Goal: Task Accomplishment & Management: Complete application form

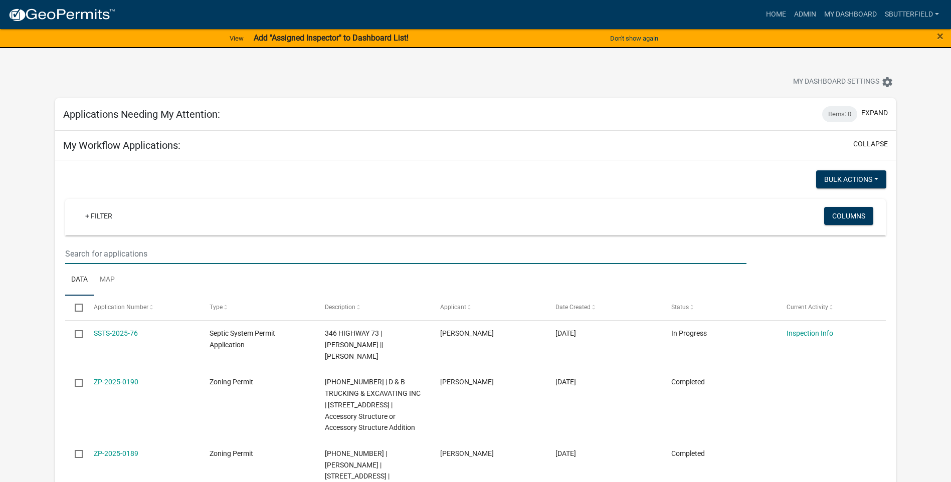
click at [129, 249] on input "text" at bounding box center [405, 254] width 681 height 21
type input "E"
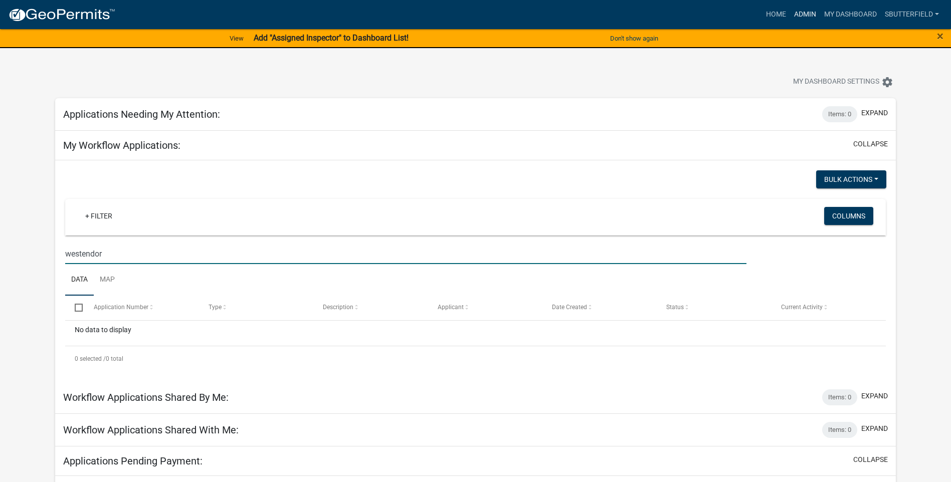
type input "westendor"
click at [803, 9] on link "Admin" at bounding box center [805, 14] width 30 height 19
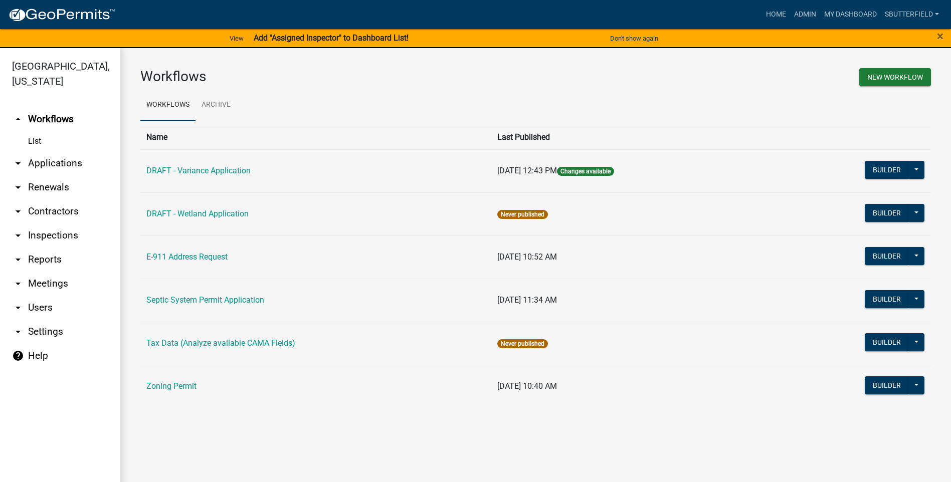
click at [18, 163] on icon "arrow_drop_down" at bounding box center [18, 163] width 12 height 12
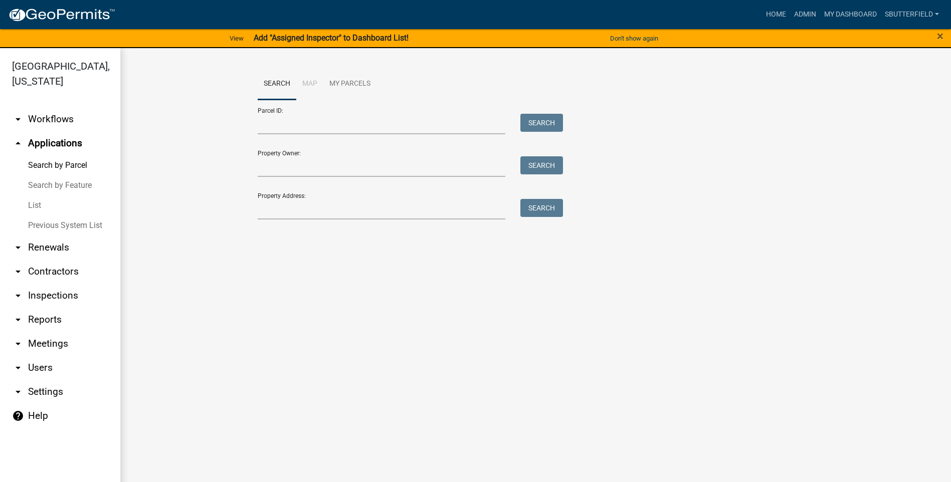
click at [35, 203] on link "List" at bounding box center [60, 206] width 120 height 20
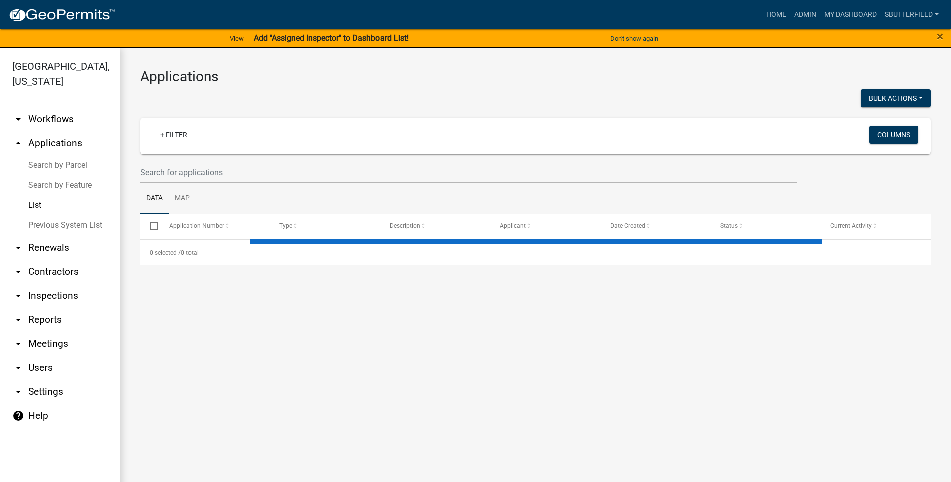
select select "1: 25"
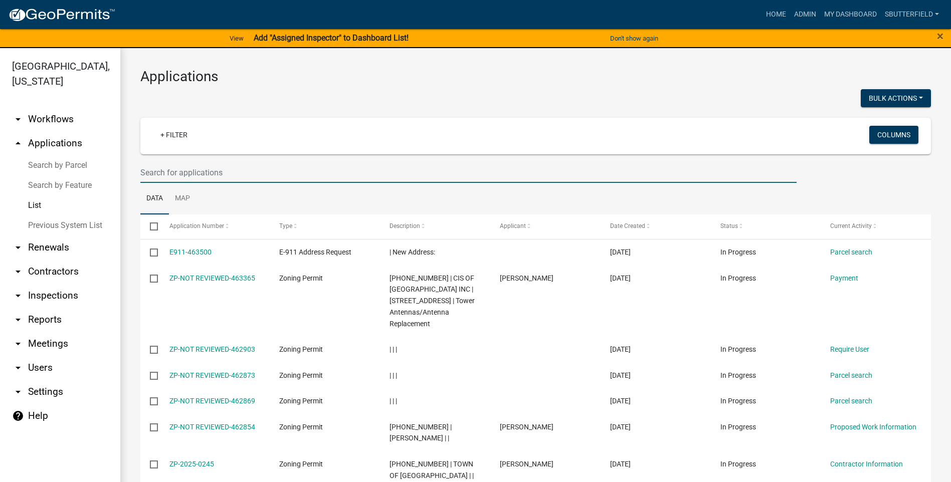
click at [211, 174] on input "text" at bounding box center [468, 172] width 656 height 21
type input "[PERSON_NAME]"
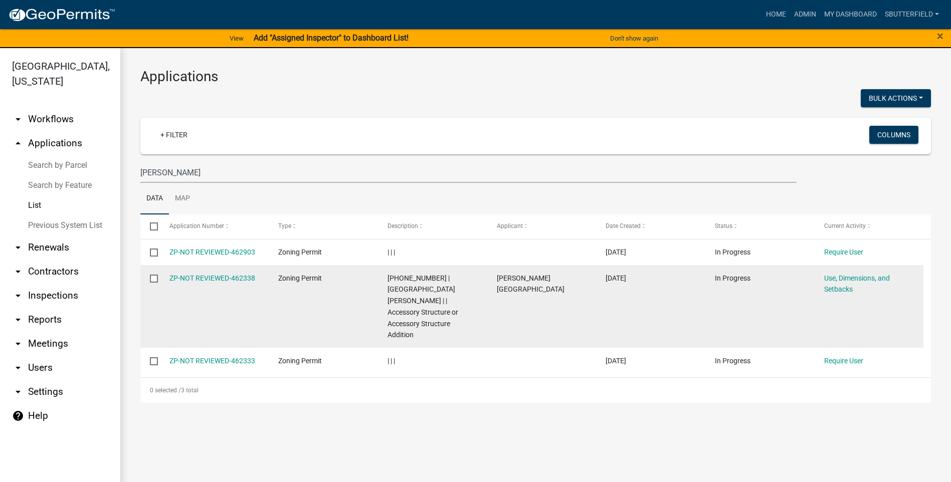
click at [240, 273] on div "ZP-NOT REVIEWED-462338" at bounding box center [214, 279] width 90 height 12
click at [241, 276] on link "ZP-NOT REVIEWED-462338" at bounding box center [212, 278] width 86 height 8
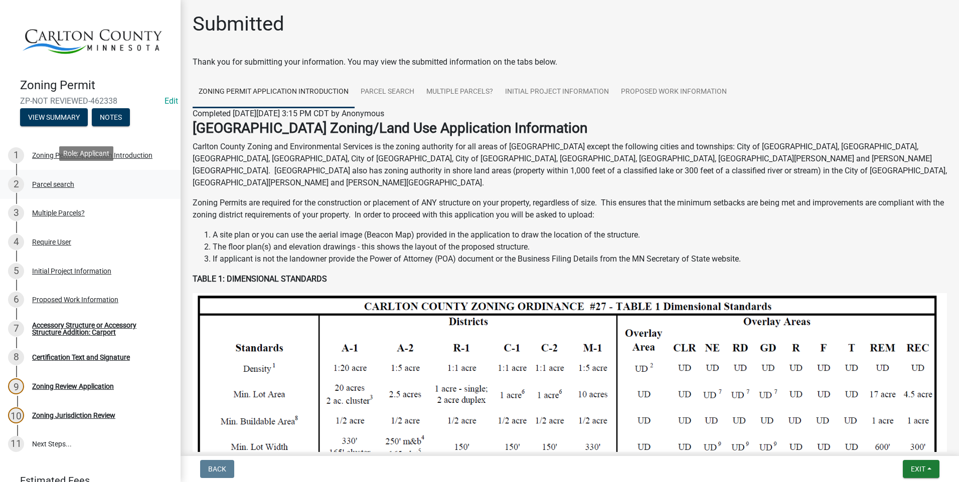
click at [57, 177] on div "2 Parcel search" at bounding box center [86, 185] width 156 height 16
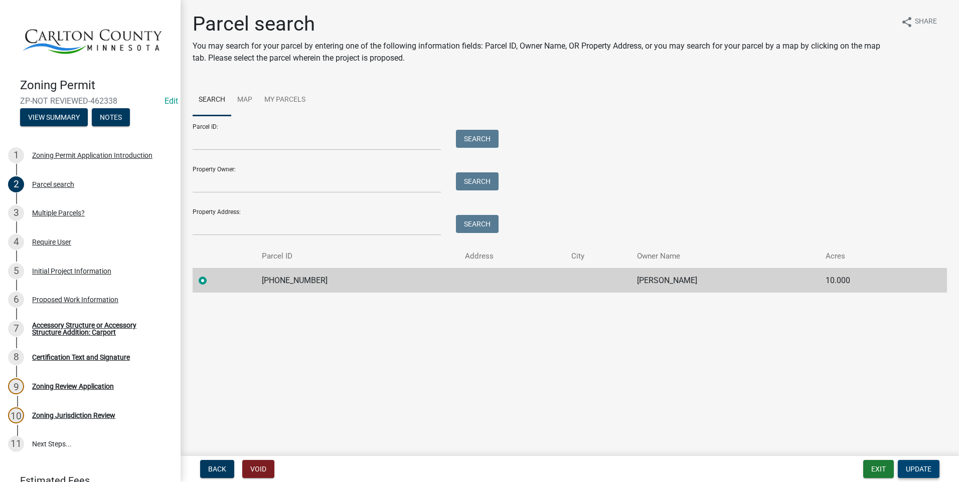
click at [925, 469] on span "Update" at bounding box center [919, 469] width 26 height 8
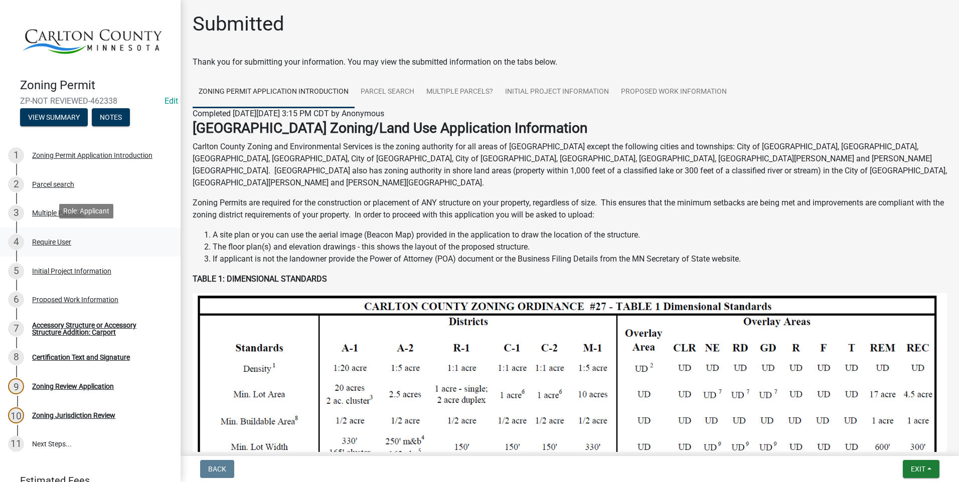
click at [61, 239] on div "Require User" at bounding box center [51, 242] width 39 height 7
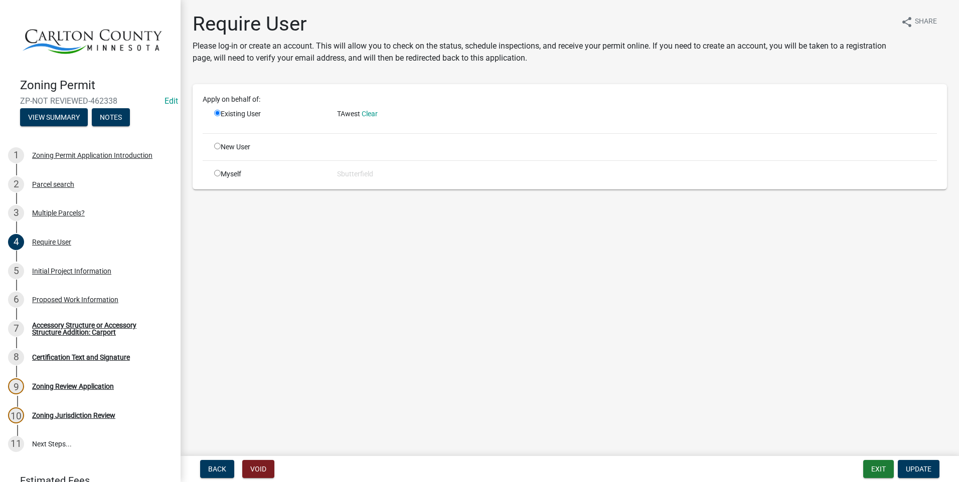
click at [216, 171] on input "radio" at bounding box center [217, 173] width 7 height 7
radio input "true"
radio input "false"
click at [73, 268] on div "Initial Project Information" at bounding box center [71, 271] width 79 height 7
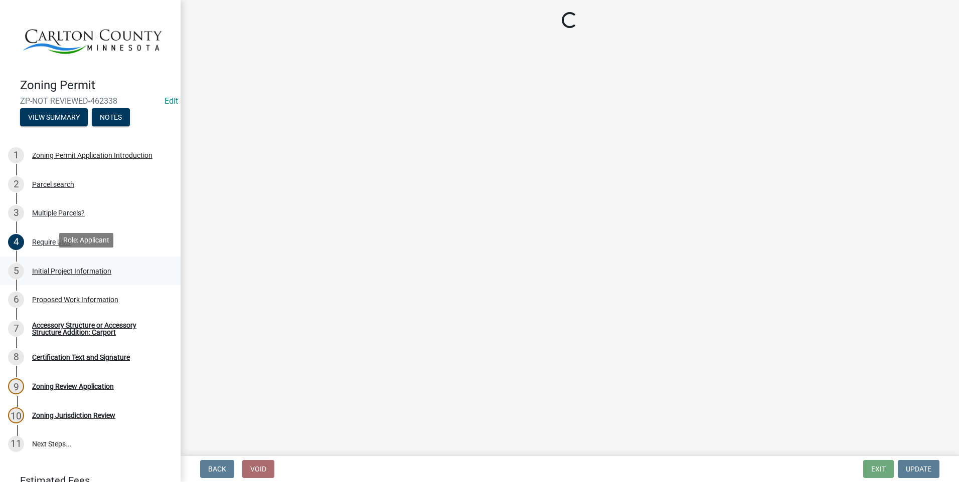
select select "33d21d3a-ebb3-419e-8315-ef7213d04586"
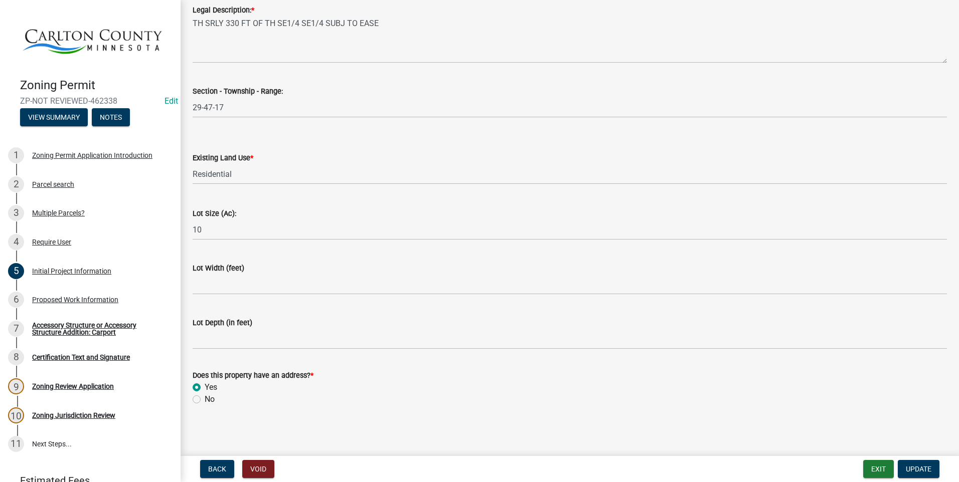
scroll to position [1260, 0]
click at [929, 466] on span "Update" at bounding box center [919, 469] width 26 height 8
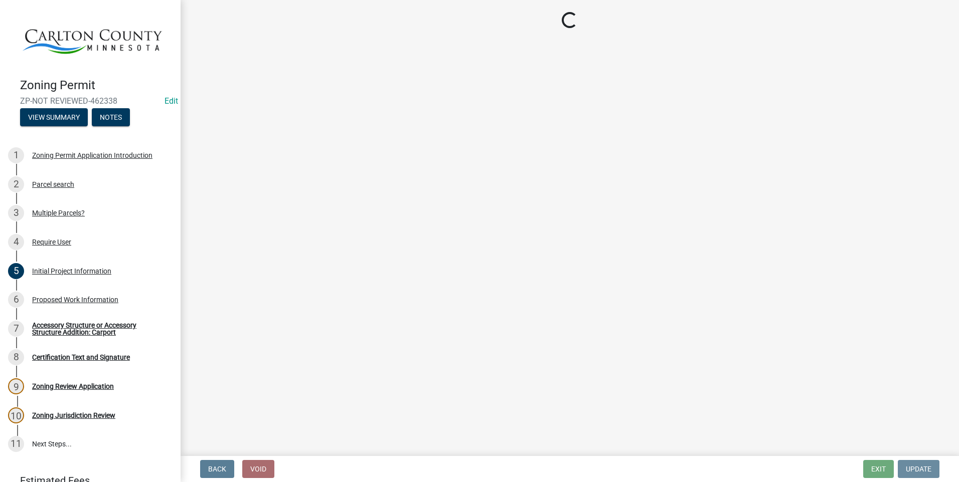
scroll to position [0, 0]
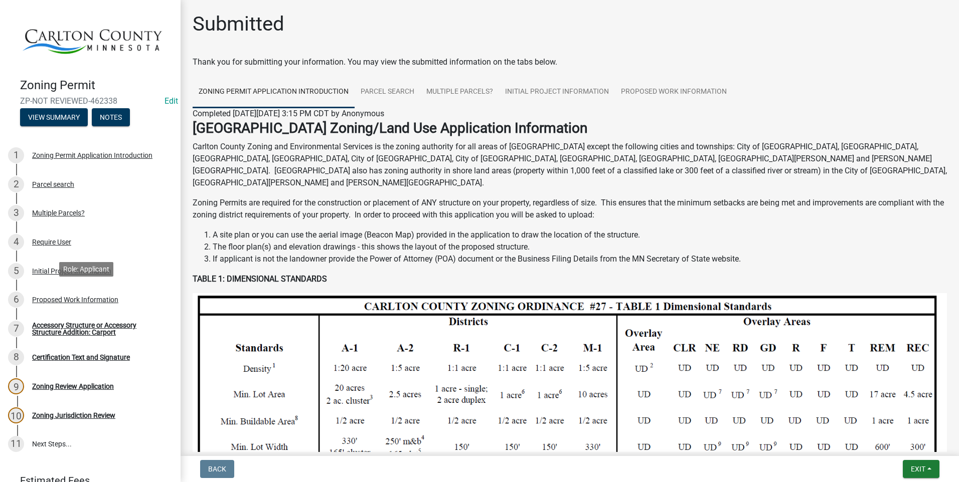
click at [82, 296] on div "Proposed Work Information" at bounding box center [75, 299] width 86 height 7
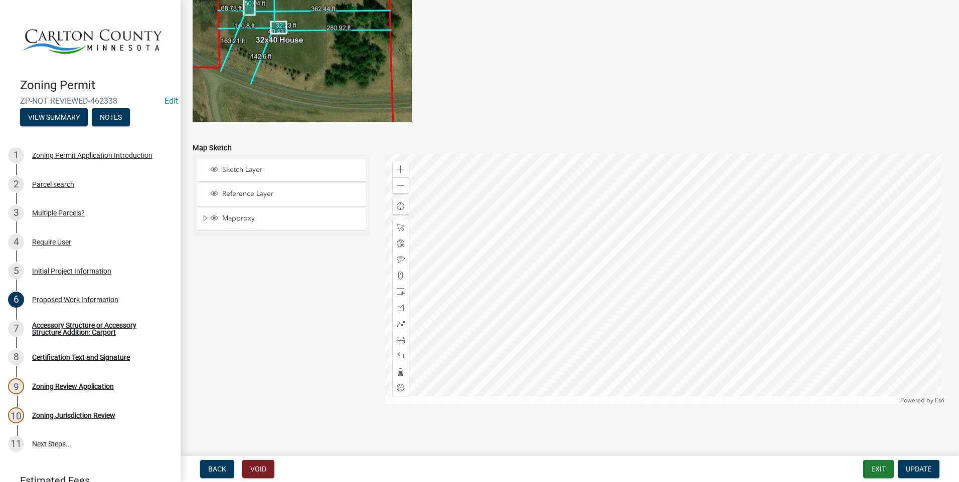
scroll to position [1942, 0]
click at [401, 165] on span at bounding box center [401, 169] width 8 height 8
click at [397, 171] on span at bounding box center [401, 169] width 8 height 8
click at [400, 186] on span at bounding box center [401, 186] width 8 height 8
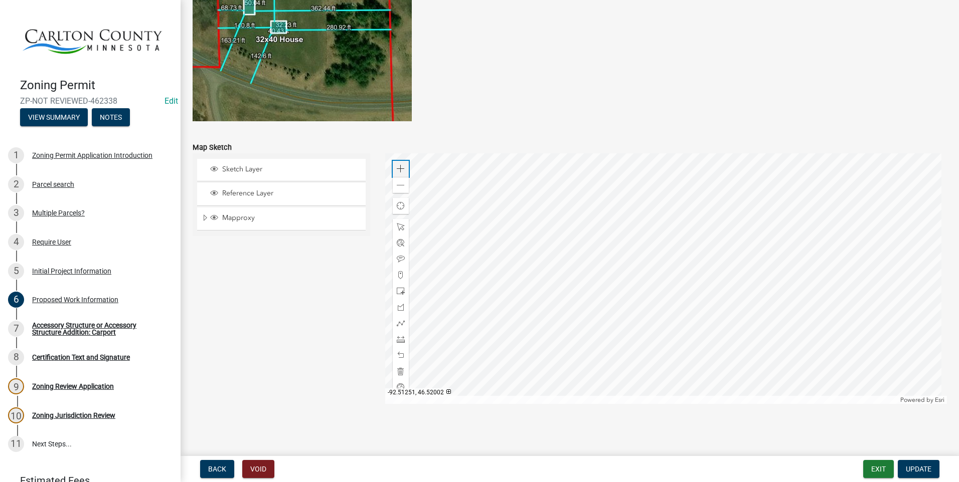
click at [400, 166] on span at bounding box center [401, 169] width 8 height 8
click at [399, 167] on span at bounding box center [401, 169] width 8 height 8
click at [397, 185] on span at bounding box center [401, 186] width 8 height 8
click at [400, 292] on span at bounding box center [401, 291] width 8 height 8
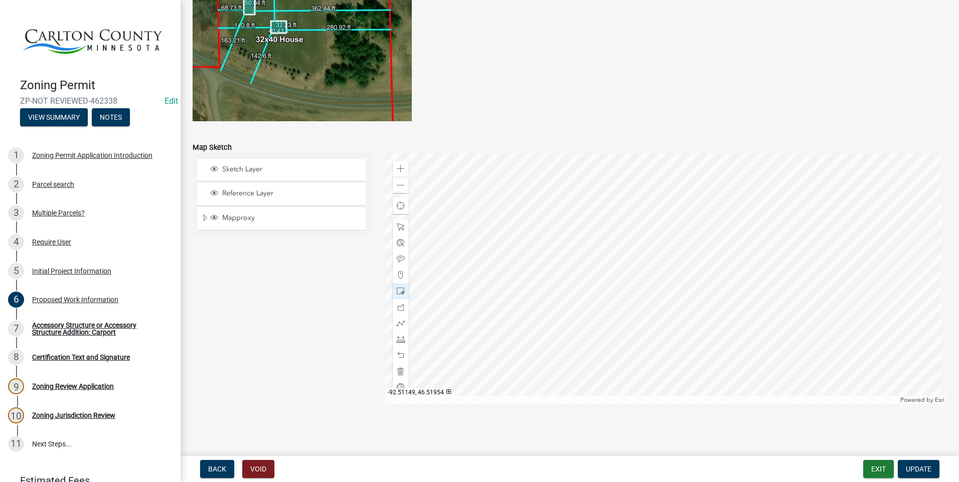
click at [624, 335] on div at bounding box center [666, 278] width 562 height 251
click at [401, 258] on span at bounding box center [401, 259] width 8 height 8
click at [583, 306] on div at bounding box center [666, 278] width 562 height 251
click at [401, 184] on span at bounding box center [401, 186] width 8 height 8
click at [399, 182] on span at bounding box center [401, 186] width 8 height 8
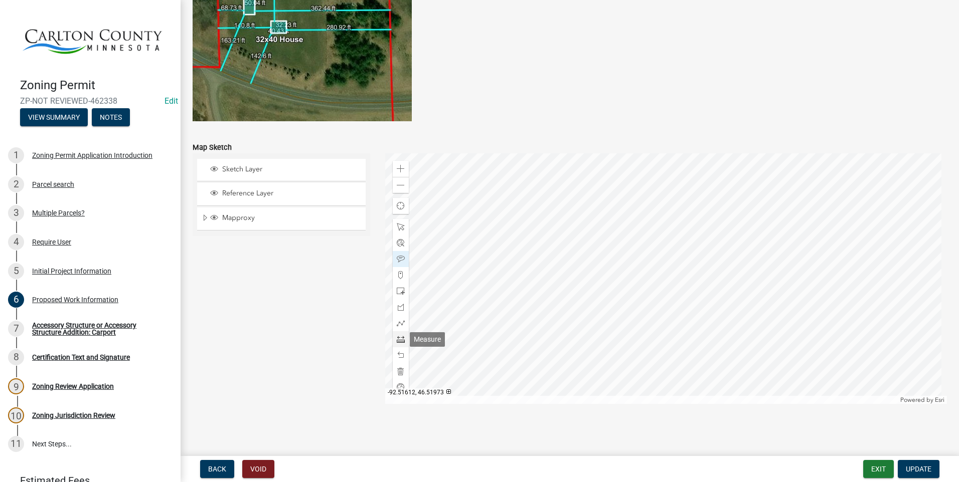
click at [400, 339] on span at bounding box center [401, 339] width 8 height 8
click at [521, 278] on div at bounding box center [666, 278] width 562 height 251
click at [643, 282] on div at bounding box center [666, 278] width 562 height 251
click at [399, 337] on span at bounding box center [401, 339] width 8 height 8
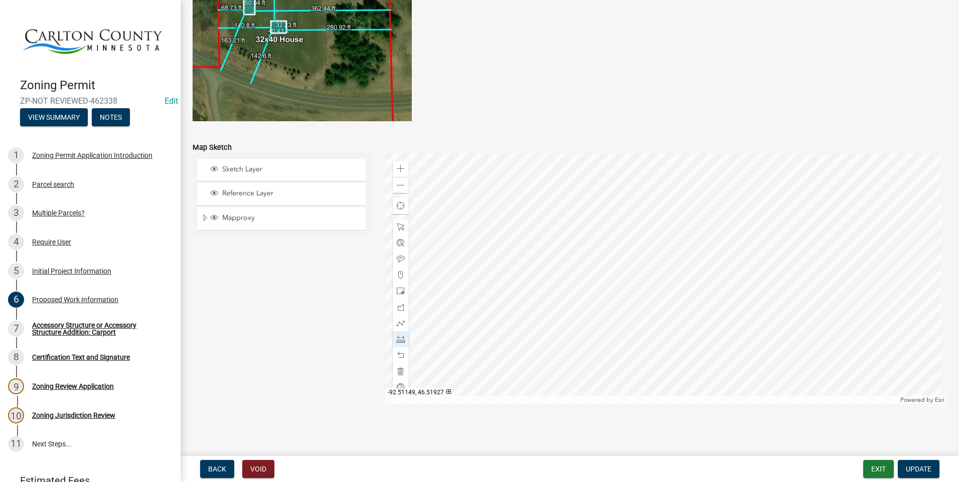
click at [651, 314] on div at bounding box center [666, 278] width 562 height 251
click at [651, 289] on div at bounding box center [666, 278] width 562 height 251
click at [619, 299] on div at bounding box center [666, 278] width 562 height 251
click at [618, 299] on div at bounding box center [666, 278] width 562 height 251
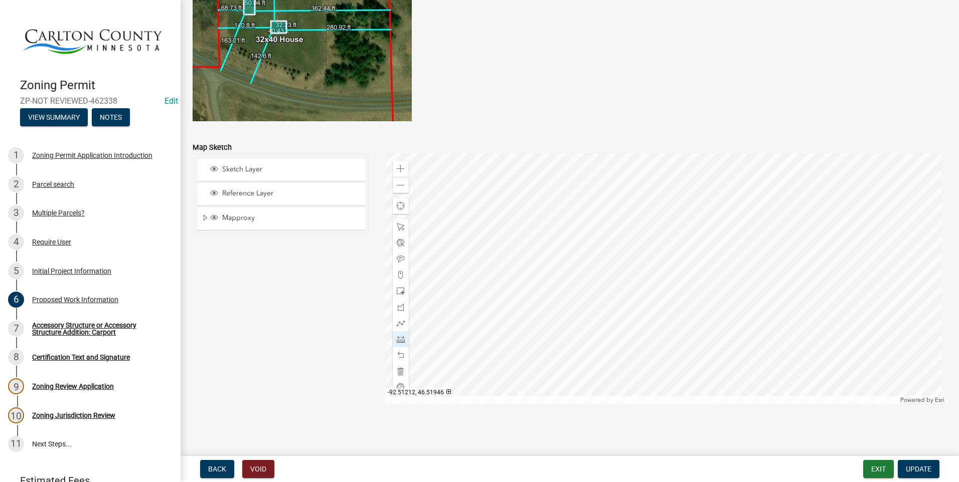
click at [618, 299] on div at bounding box center [666, 278] width 562 height 251
click at [399, 354] on span at bounding box center [401, 355] width 8 height 8
click at [400, 256] on span at bounding box center [401, 259] width 8 height 8
click at [610, 302] on div at bounding box center [666, 278] width 562 height 251
click at [400, 335] on span at bounding box center [401, 339] width 8 height 8
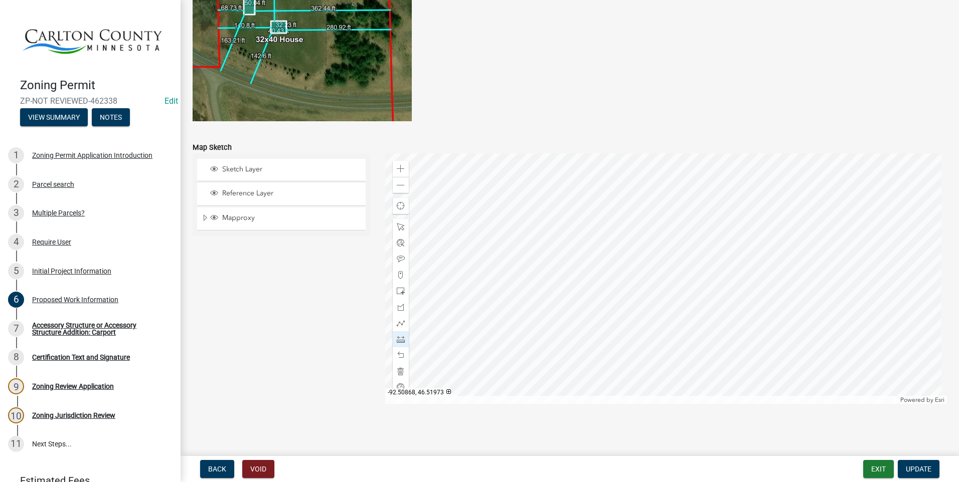
click at [744, 283] on div at bounding box center [666, 278] width 562 height 251
click at [601, 288] on div at bounding box center [666, 278] width 562 height 251
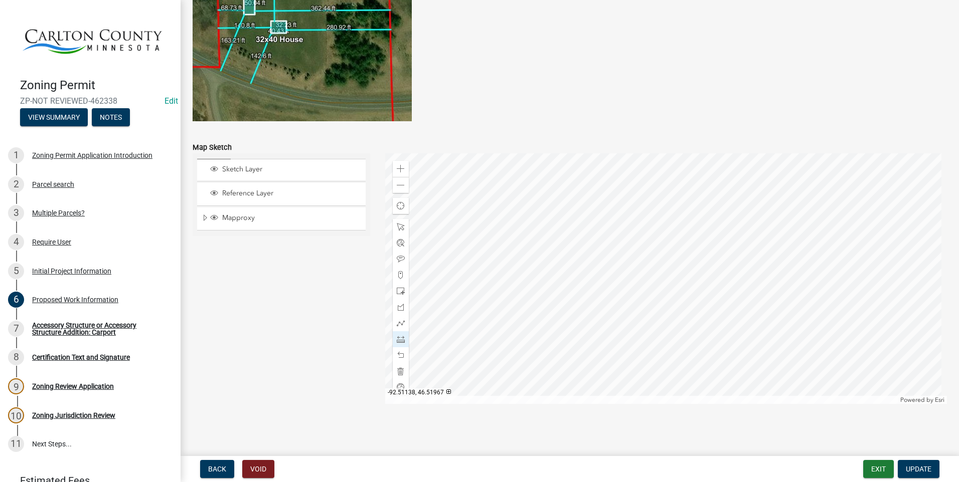
click at [601, 288] on div at bounding box center [666, 278] width 562 height 251
click at [400, 337] on span at bounding box center [401, 339] width 8 height 8
click at [600, 248] on div at bounding box center [666, 278] width 562 height 251
click at [599, 292] on div at bounding box center [666, 278] width 562 height 251
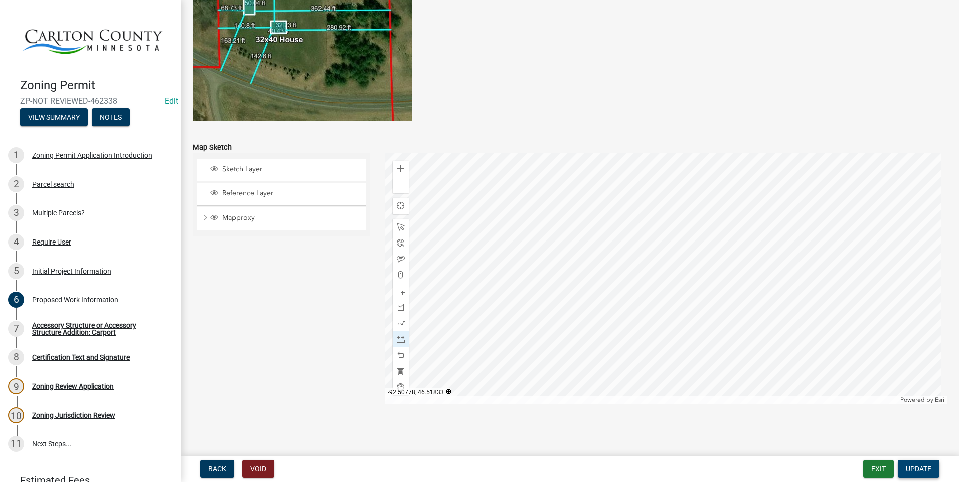
click at [928, 465] on span "Update" at bounding box center [919, 469] width 26 height 8
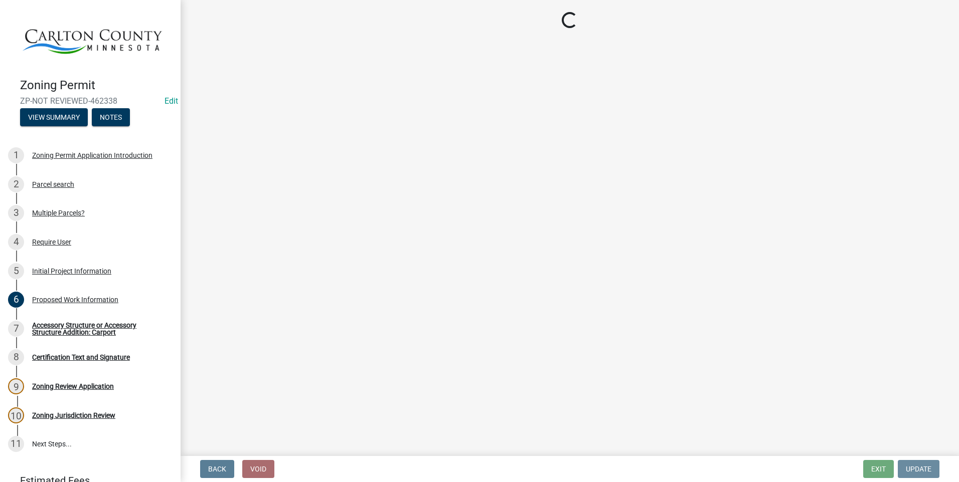
scroll to position [0, 0]
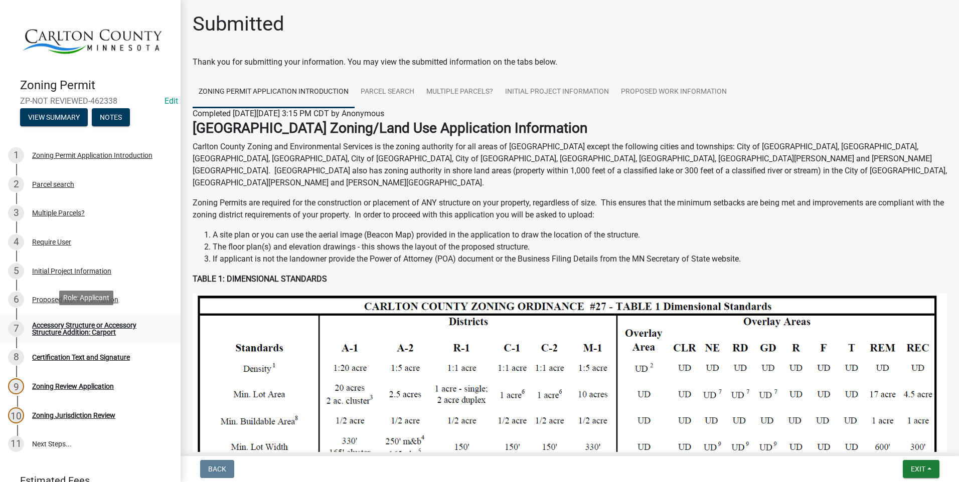
click at [106, 323] on div "Accessory Structure or Accessory Structure Addition: Carport" at bounding box center [98, 329] width 132 height 14
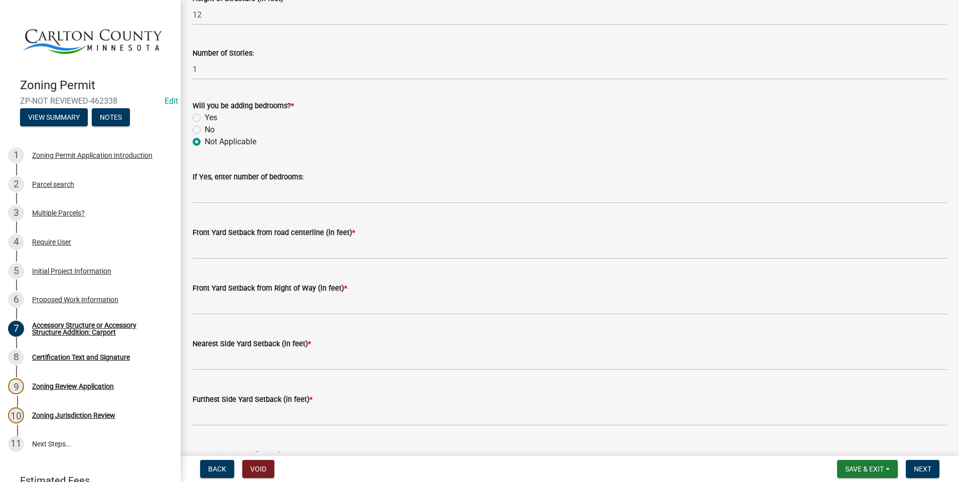
scroll to position [602, 0]
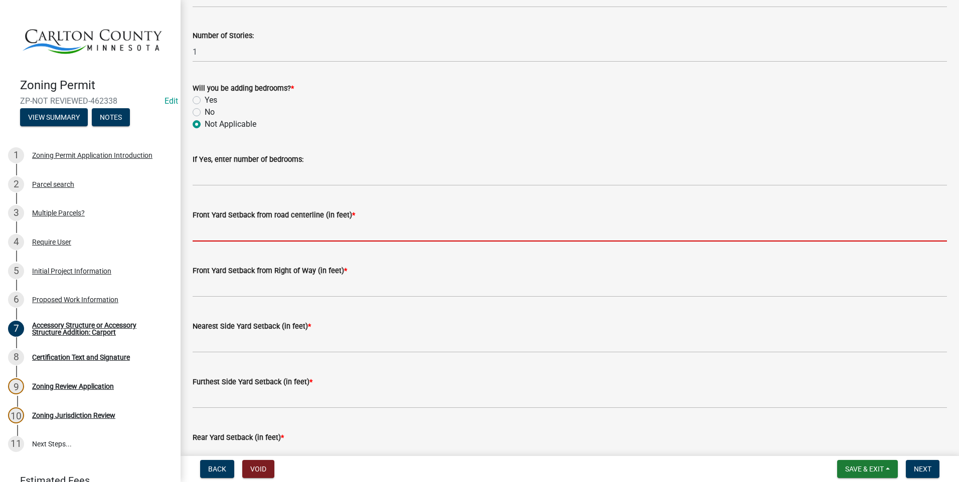
click at [255, 230] on input "text" at bounding box center [570, 231] width 754 height 21
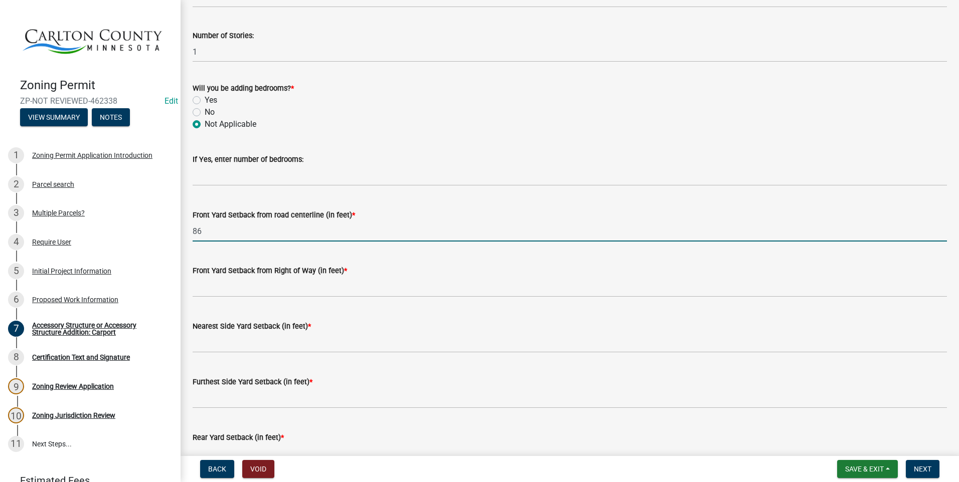
click at [224, 232] on input "86" at bounding box center [570, 231] width 754 height 21
type input "86"
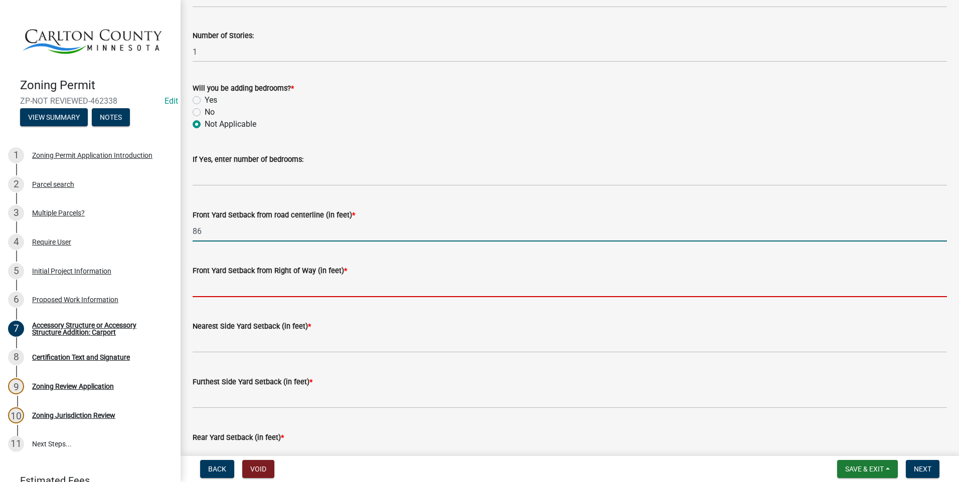
click at [220, 284] on input "text" at bounding box center [570, 287] width 754 height 21
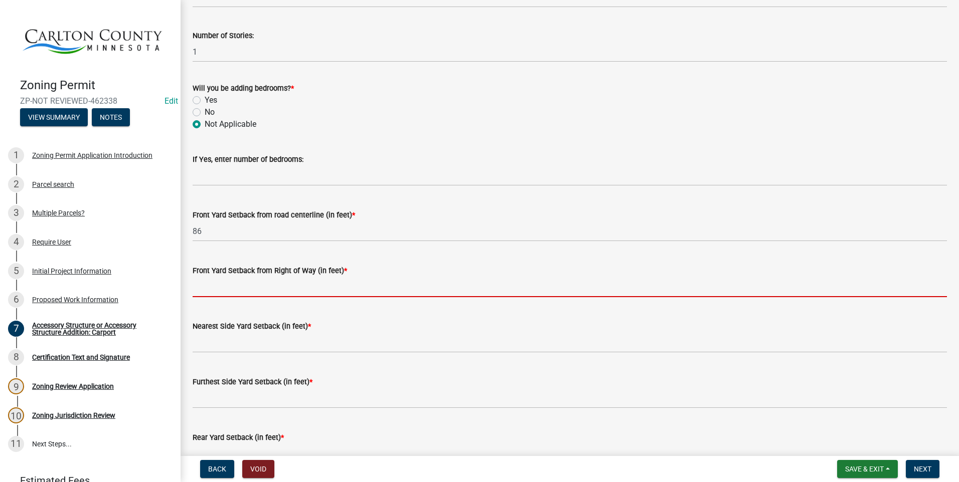
type input "1"
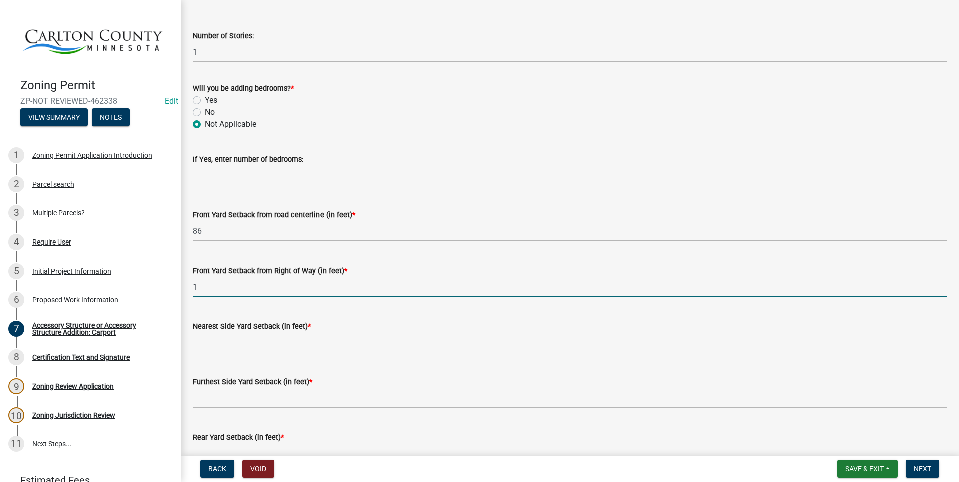
click at [214, 288] on input "1" at bounding box center [570, 287] width 754 height 21
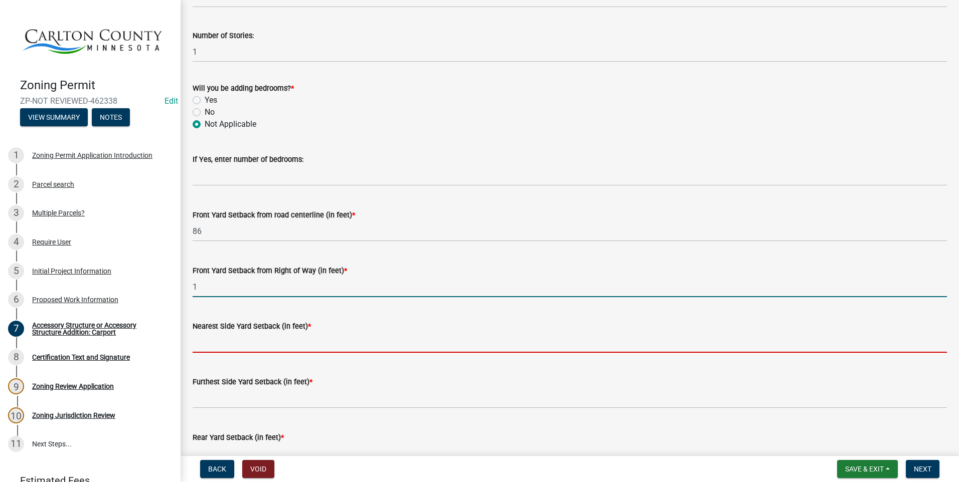
click at [246, 338] on input "text" at bounding box center [570, 342] width 754 height 21
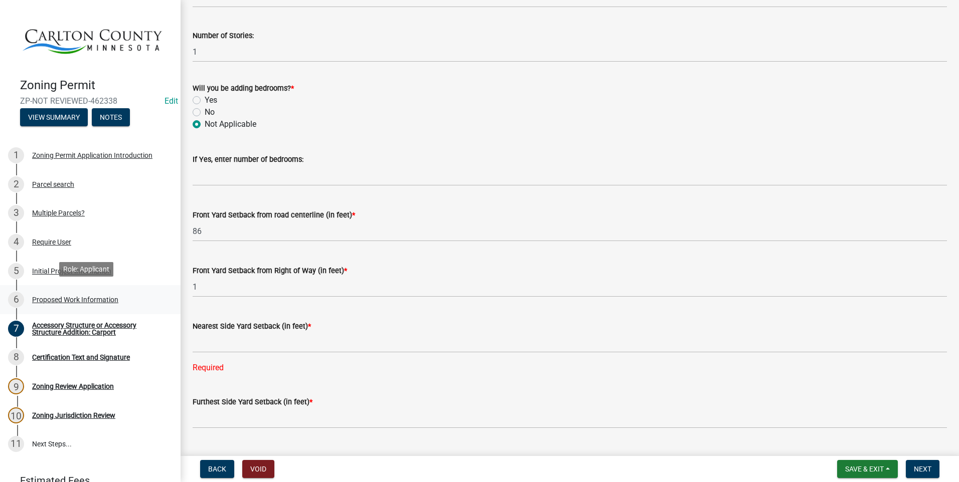
click at [103, 296] on div "Proposed Work Information" at bounding box center [75, 299] width 86 height 7
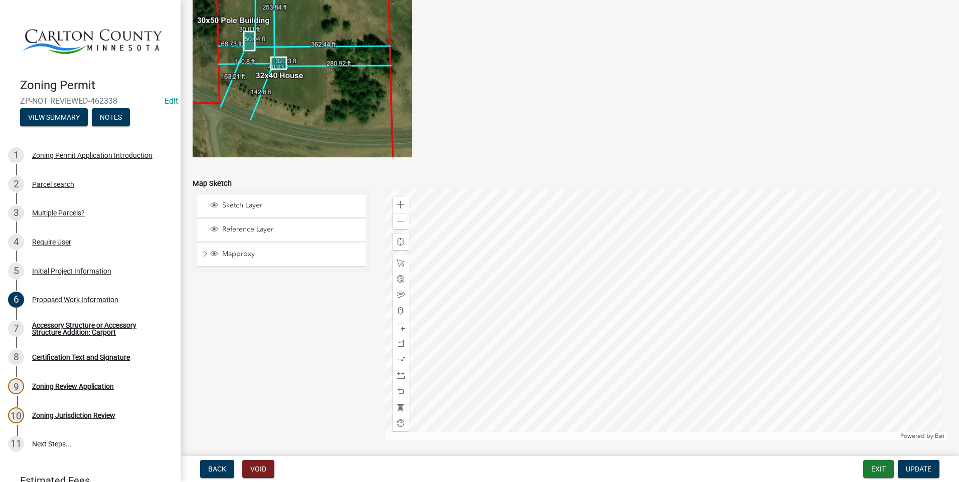
scroll to position [1942, 0]
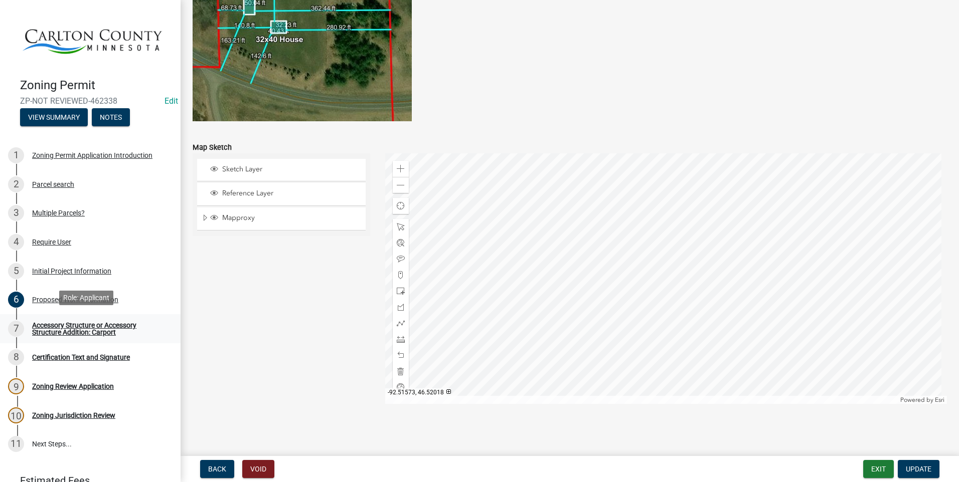
click at [109, 325] on div "Accessory Structure or Accessory Structure Addition: Carport" at bounding box center [98, 329] width 132 height 14
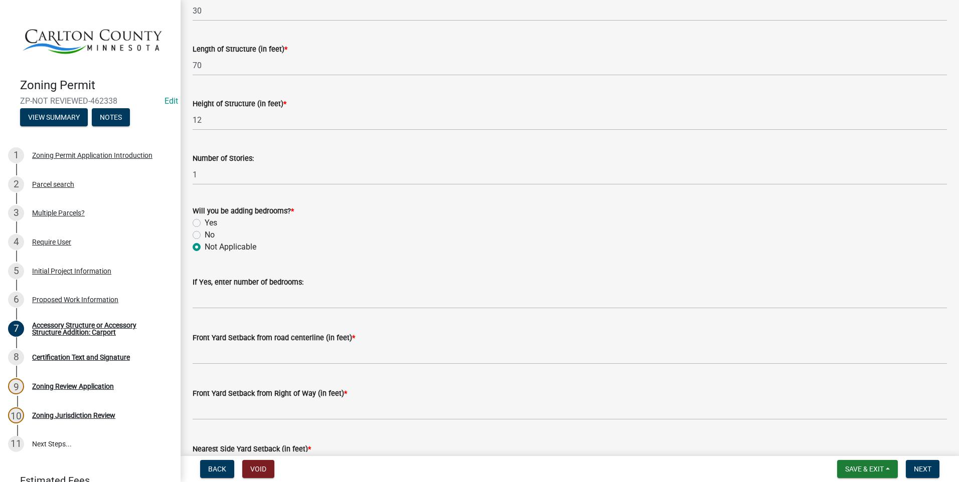
scroll to position [501, 0]
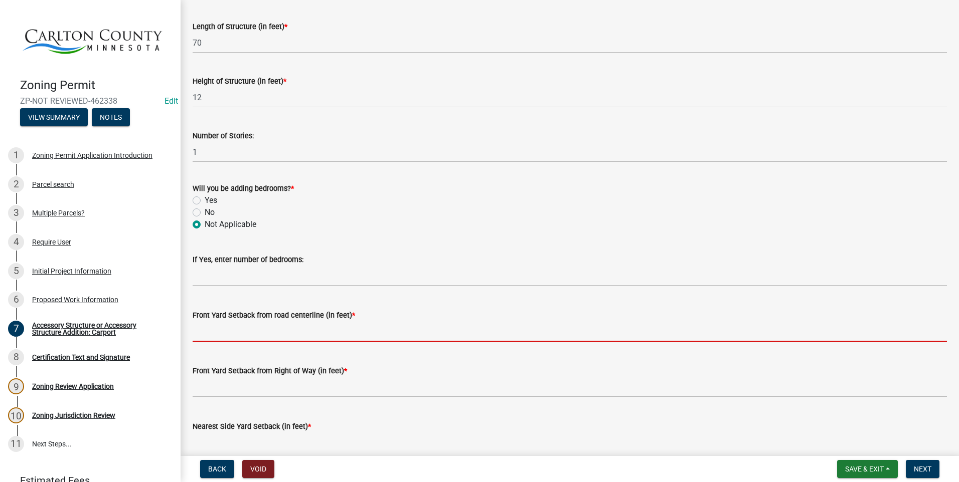
click at [274, 329] on input "text" at bounding box center [570, 331] width 754 height 21
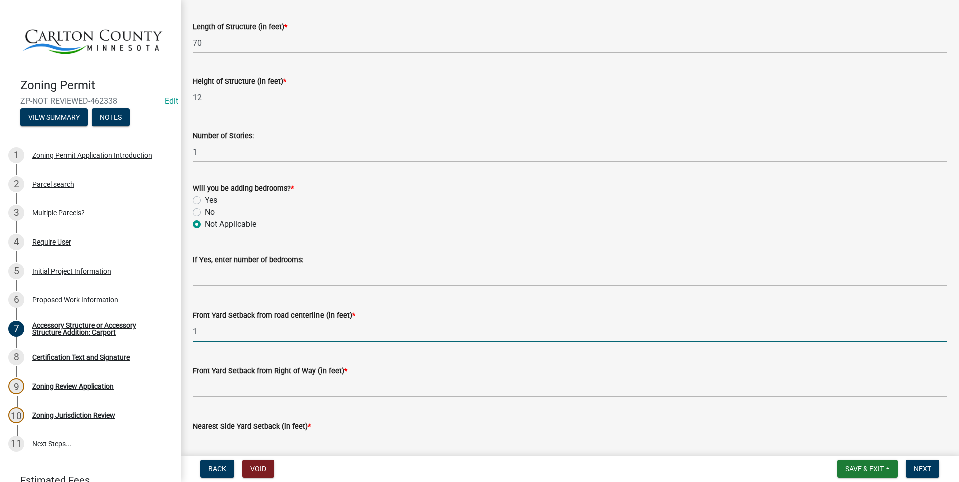
type input "1"
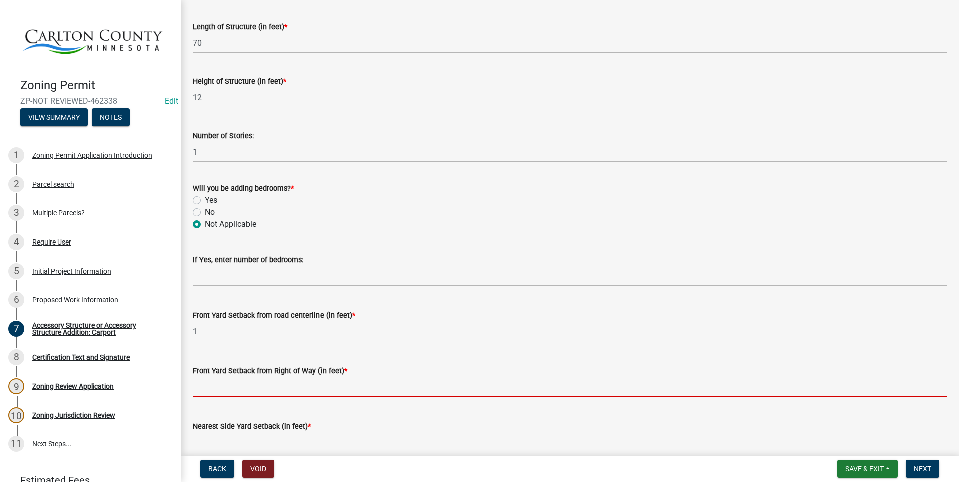
click at [422, 379] on input "text" at bounding box center [570, 387] width 754 height 21
click at [279, 379] on input "text" at bounding box center [570, 387] width 754 height 21
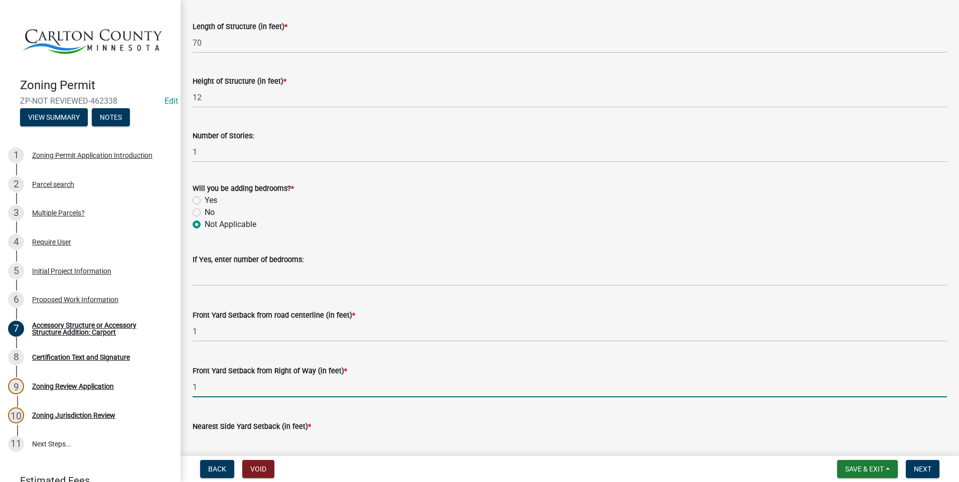
type input "1"
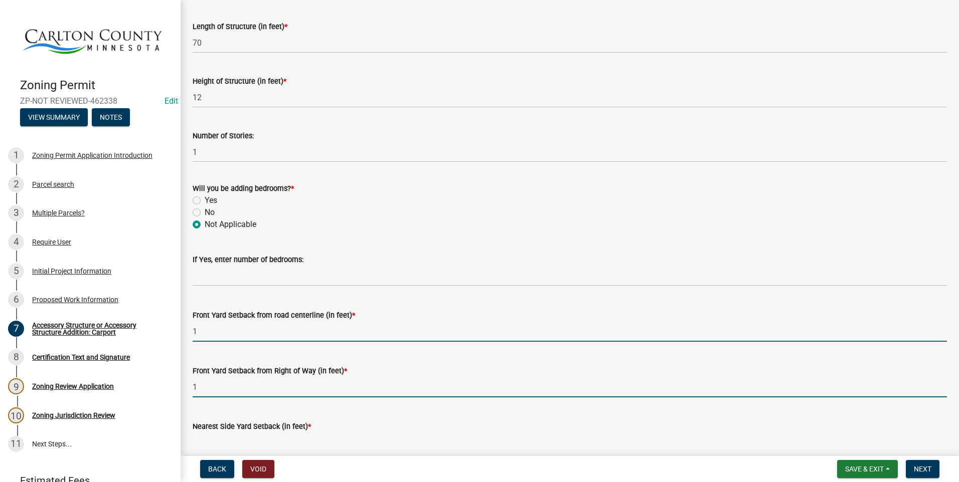
click at [228, 329] on input "1" at bounding box center [570, 331] width 754 height 21
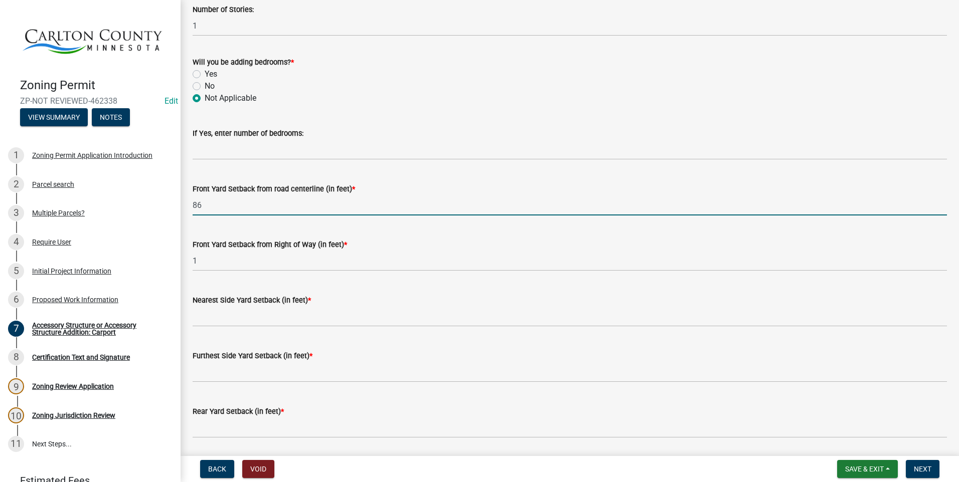
scroll to position [652, 0]
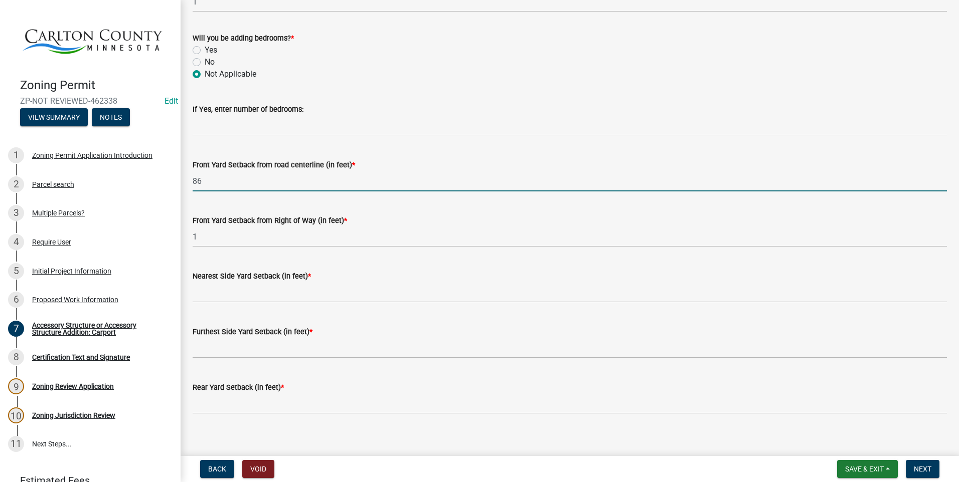
type input "86"
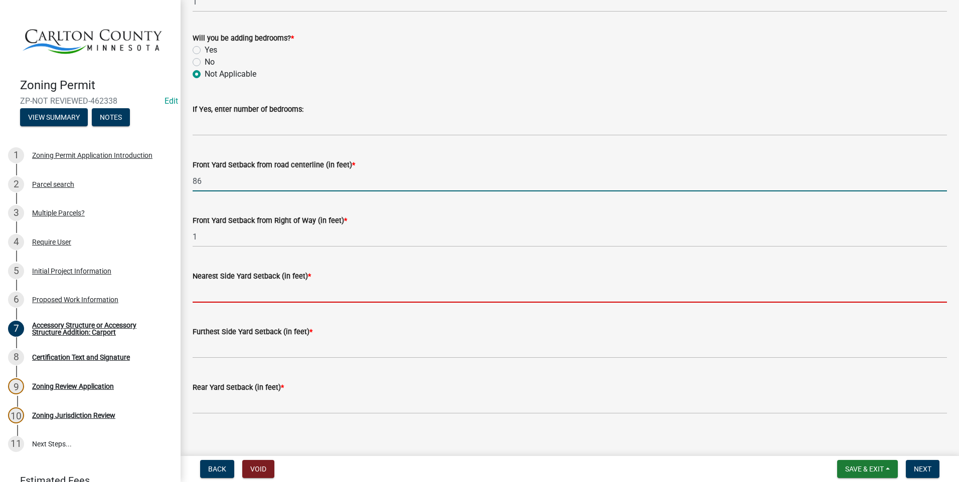
click at [261, 292] on input "text" at bounding box center [570, 292] width 754 height 21
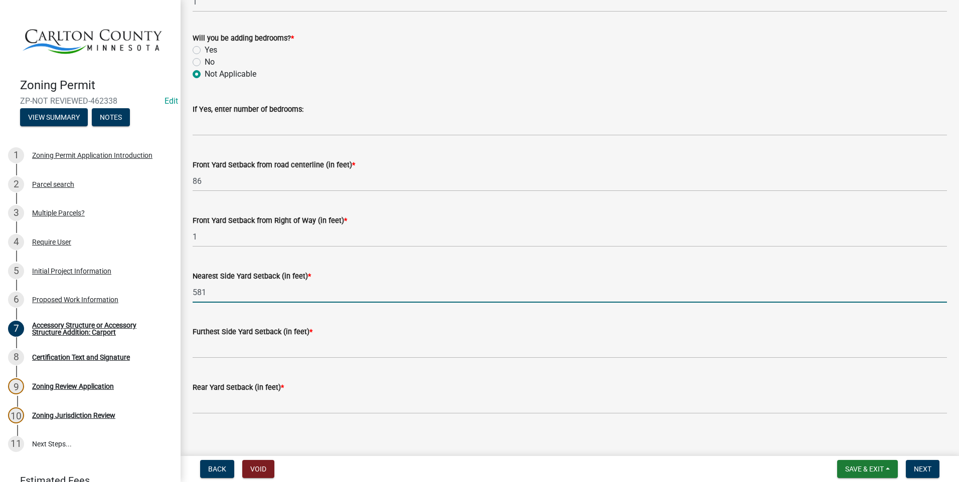
type input "581"
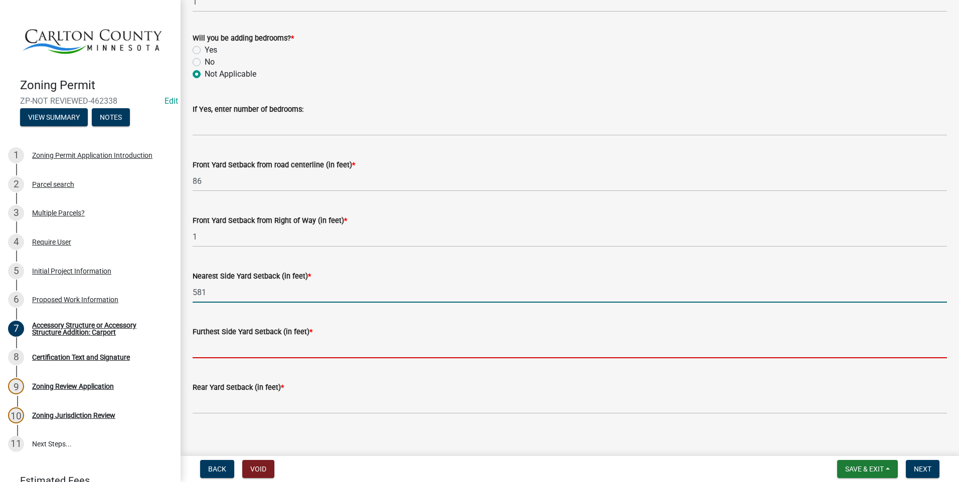
click at [246, 343] on input "text" at bounding box center [570, 348] width 754 height 21
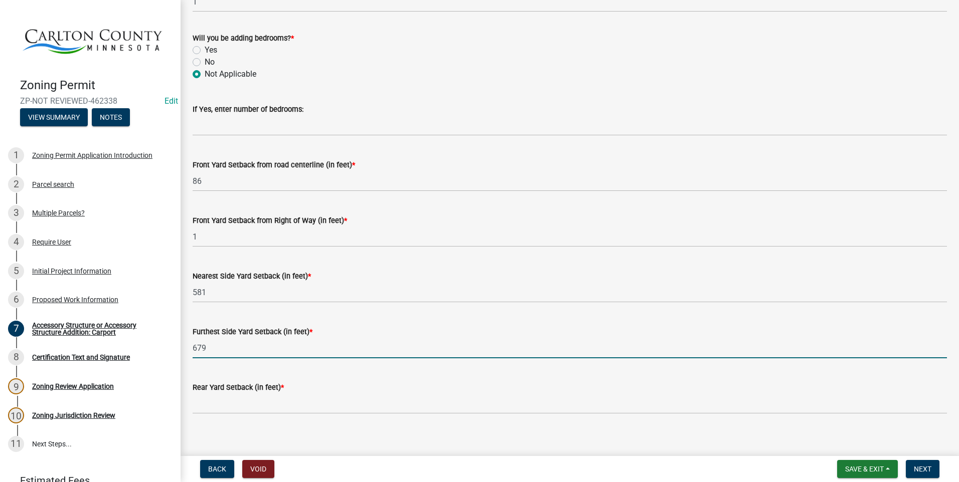
type input "679"
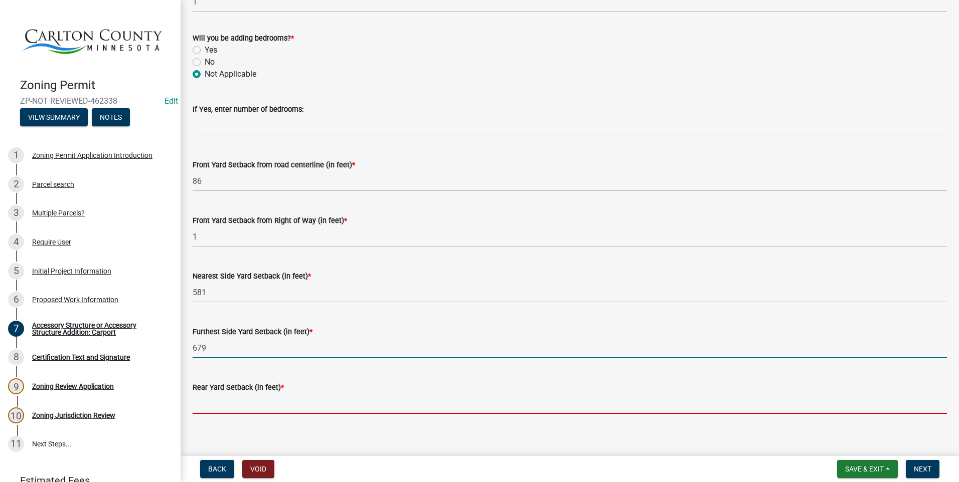
click at [258, 400] on input "text" at bounding box center [570, 404] width 754 height 21
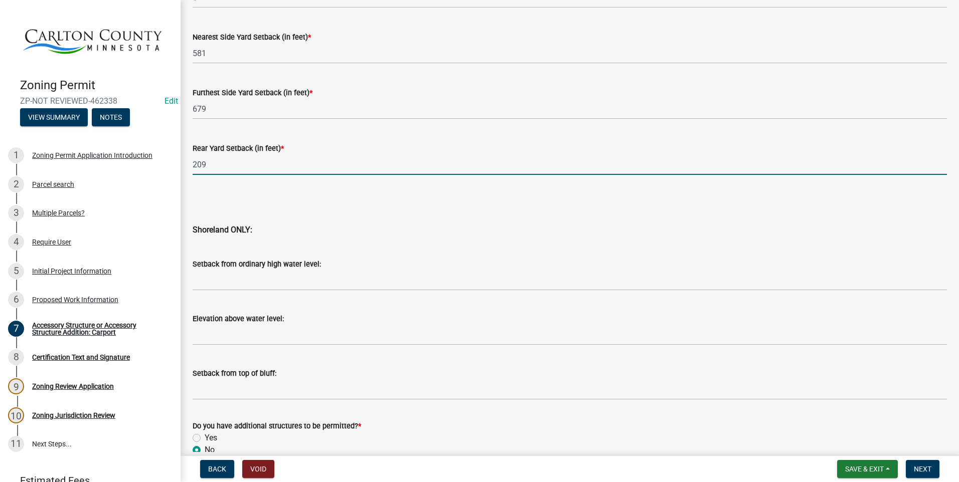
scroll to position [943, 0]
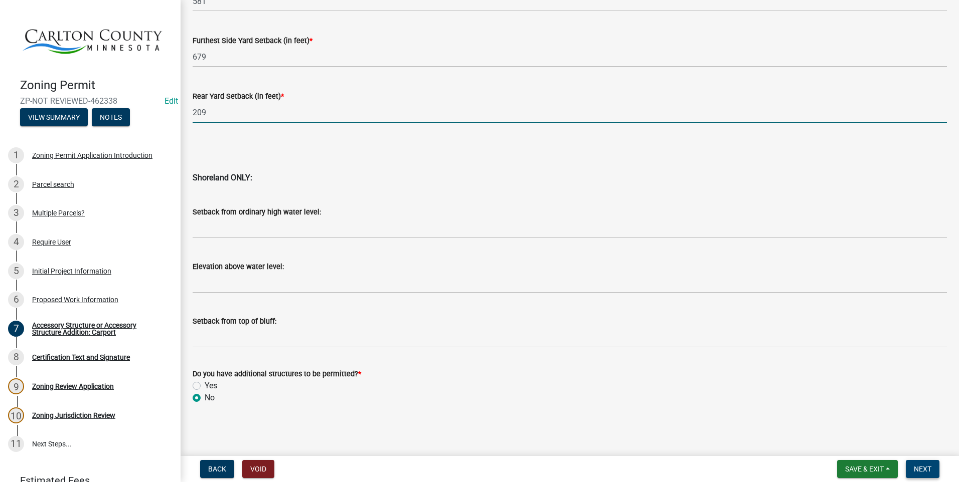
type input "209"
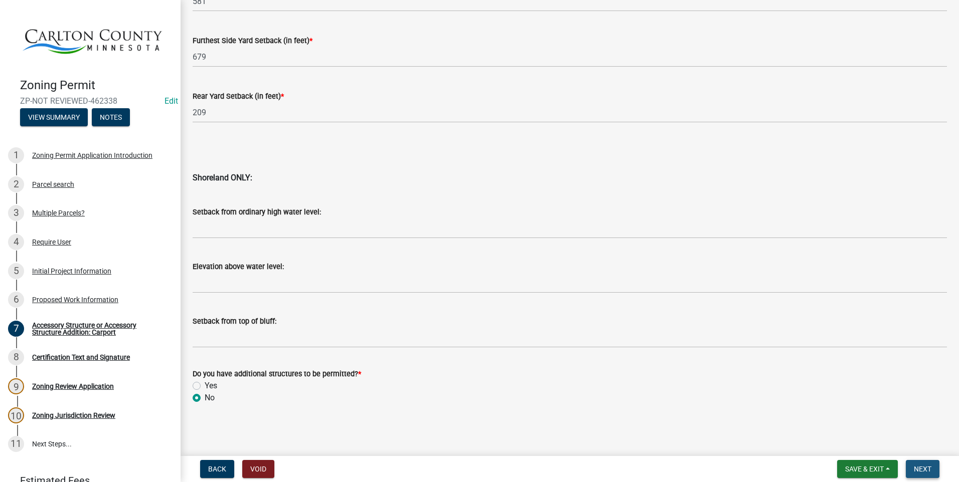
click at [932, 467] on button "Next" at bounding box center [923, 469] width 34 height 18
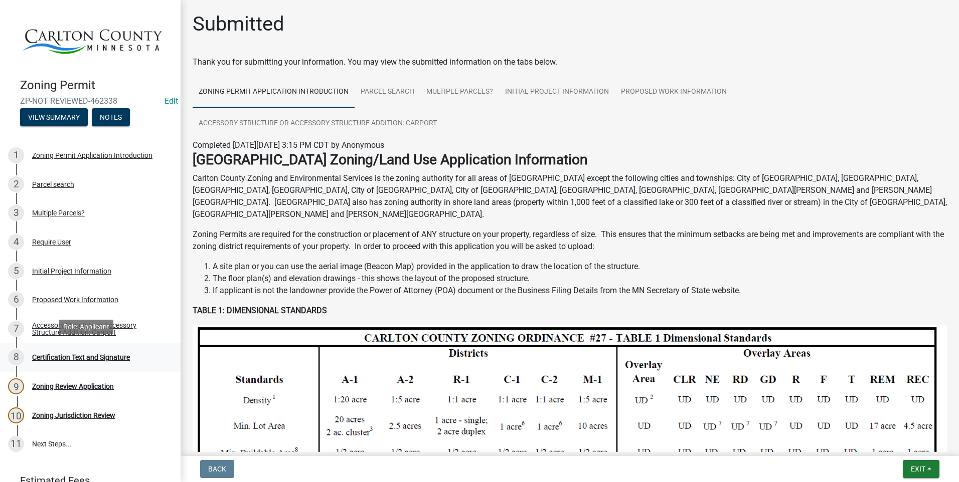
click at [79, 354] on div "Certification Text and Signature" at bounding box center [81, 357] width 98 height 7
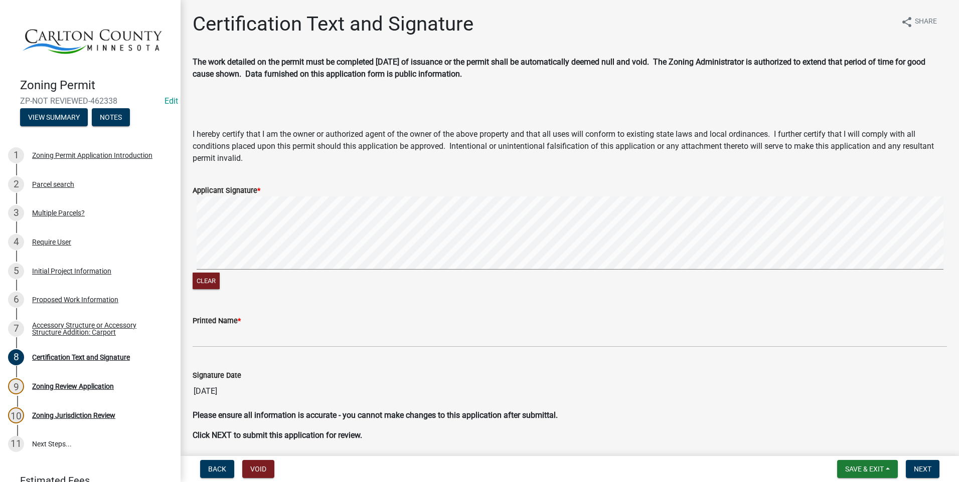
click at [324, 324] on div "Printed Name *" at bounding box center [570, 321] width 754 height 12
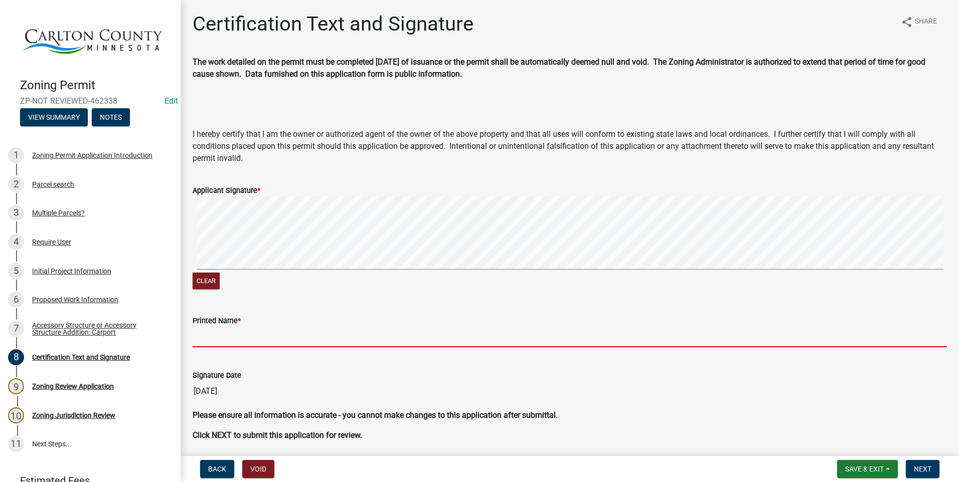
click at [305, 333] on input "Printed Name *" at bounding box center [570, 337] width 754 height 21
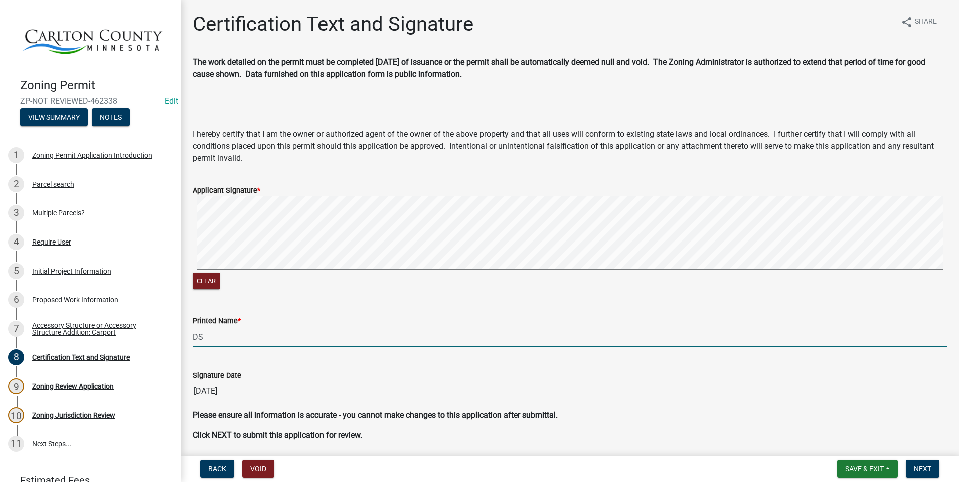
type input "D"
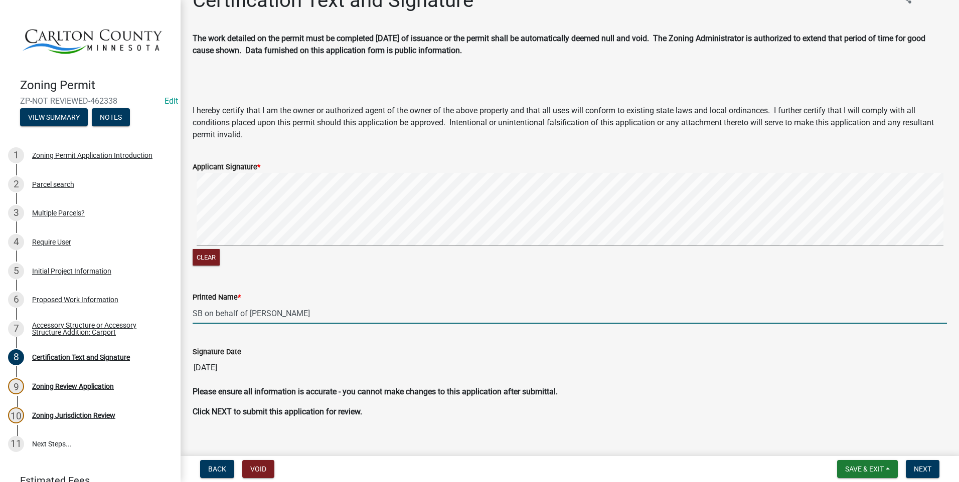
scroll to position [37, 0]
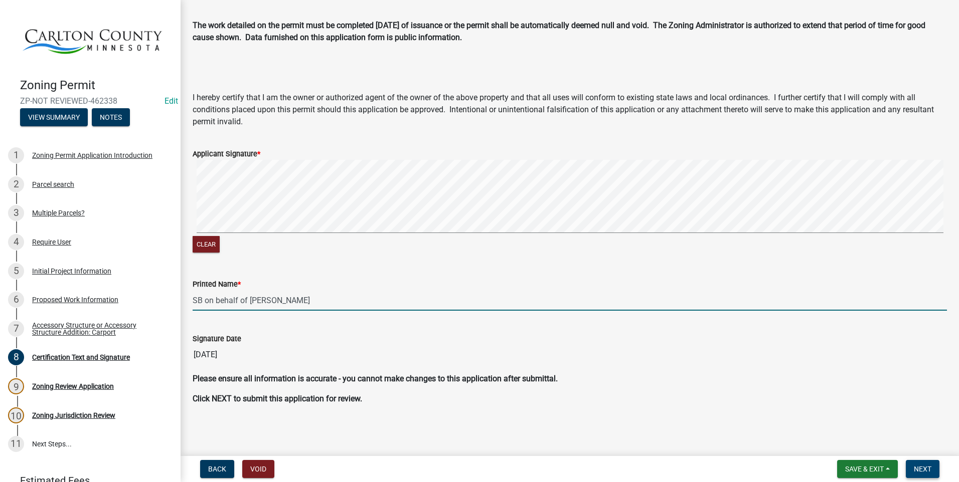
type input "SB on behalf of [PERSON_NAME]"
click at [932, 463] on button "Next" at bounding box center [923, 469] width 34 height 18
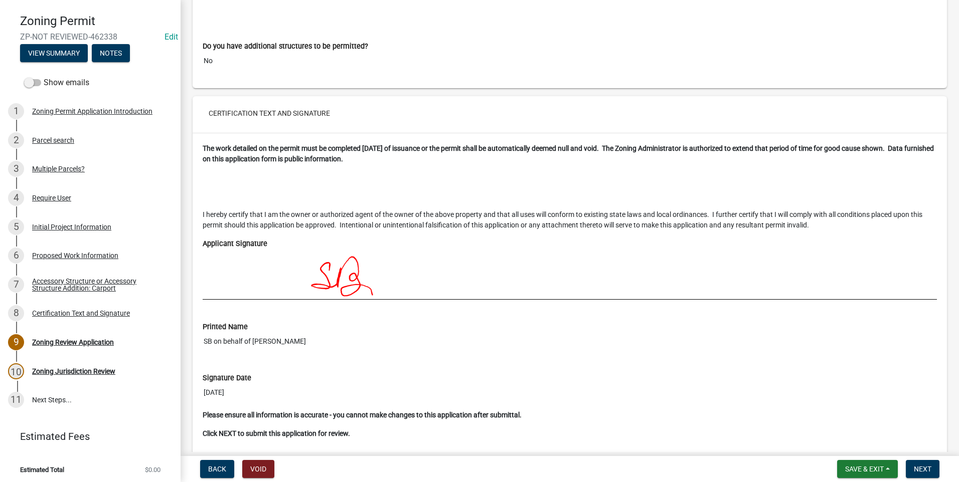
scroll to position [4206, 0]
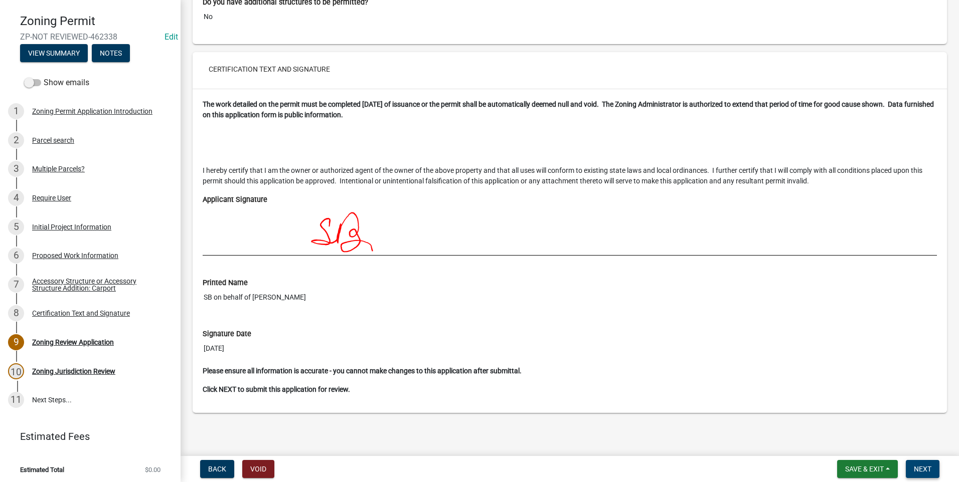
click at [930, 469] on span "Next" at bounding box center [923, 469] width 18 height 8
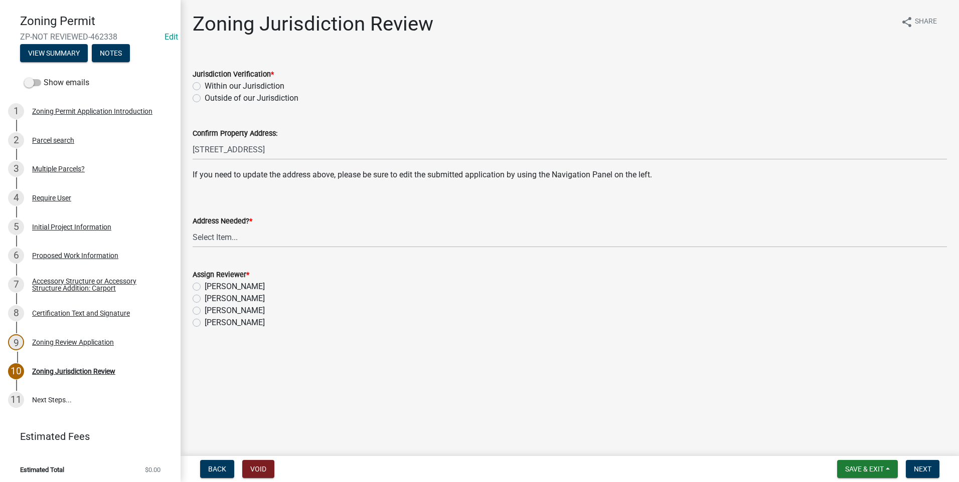
click at [205, 84] on label "Within our Jurisdiction" at bounding box center [245, 86] width 80 height 12
click at [205, 84] on input "Within our Jurisdiction" at bounding box center [208, 83] width 7 height 7
radio input "true"
click at [209, 233] on select "Select Item... Yes No" at bounding box center [570, 237] width 754 height 21
click at [193, 227] on select "Select Item... Yes No" at bounding box center [570, 237] width 754 height 21
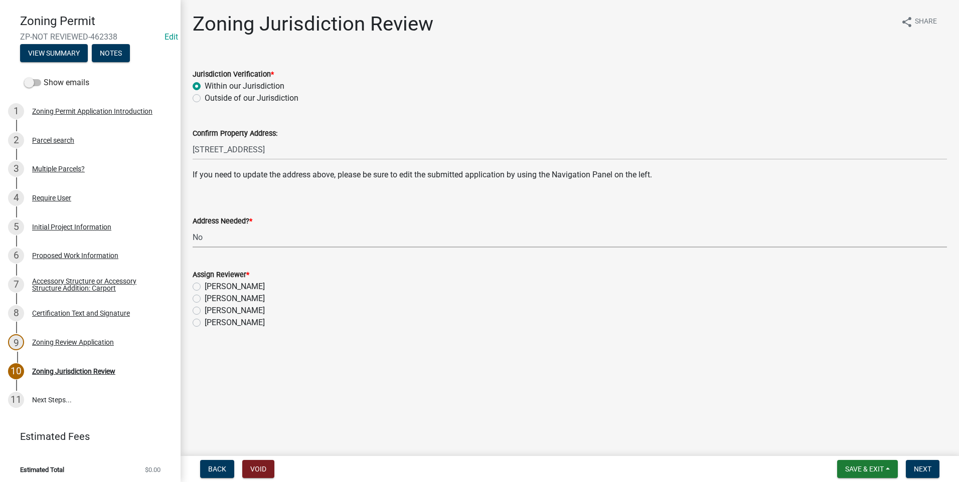
select select "aade736b-b8ba-42e5-ae4c-e00a265c1909"
click at [205, 299] on label "[PERSON_NAME]" at bounding box center [235, 299] width 60 height 12
click at [205, 299] on input "[PERSON_NAME]" at bounding box center [208, 296] width 7 height 7
radio input "true"
click at [925, 465] on span "Next" at bounding box center [923, 469] width 18 height 8
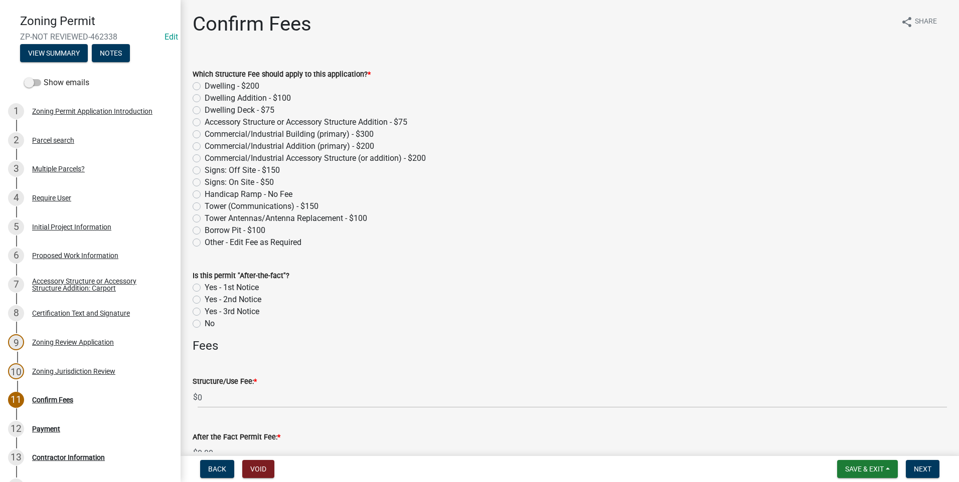
click at [205, 123] on label "Accessory Structure or Accessory Structure Addition - $75" at bounding box center [306, 122] width 203 height 12
click at [205, 123] on input "Accessory Structure or Accessory Structure Addition - $75" at bounding box center [208, 119] width 7 height 7
radio input "true"
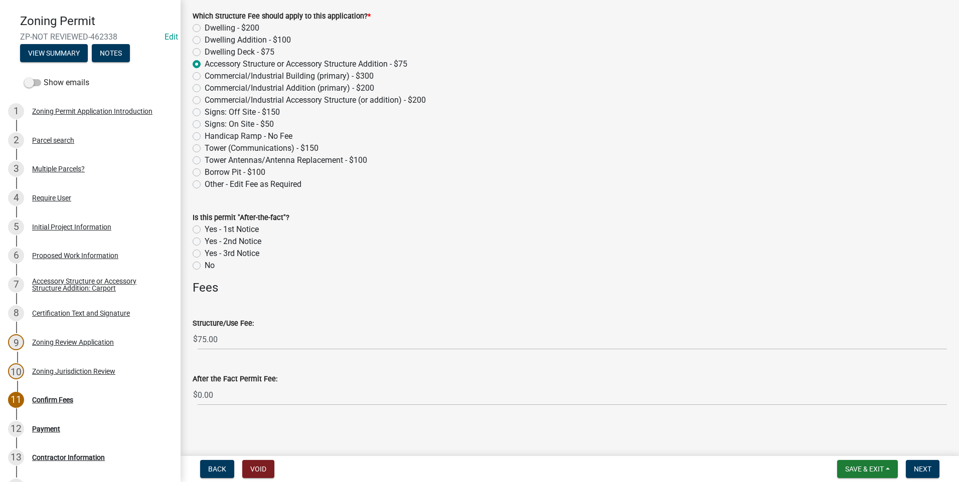
scroll to position [60, 0]
click at [924, 467] on span "Next" at bounding box center [923, 469] width 18 height 8
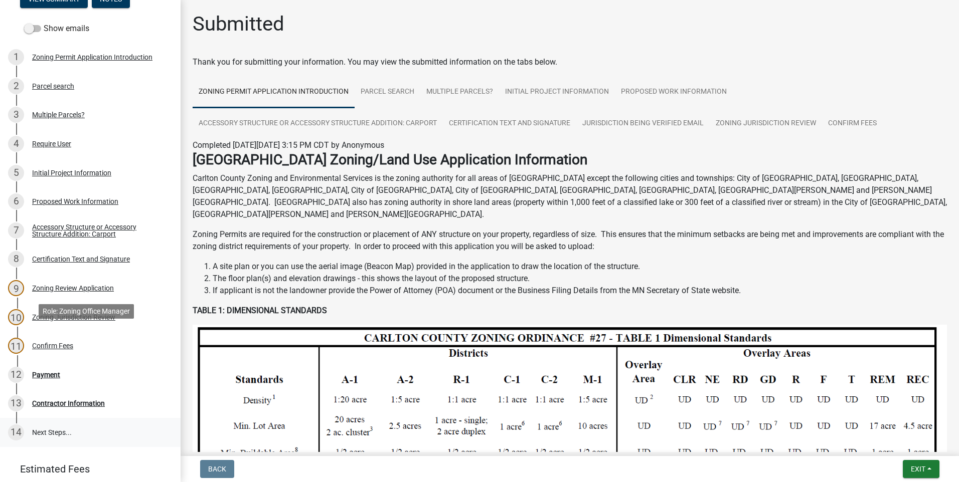
scroll to position [164, 0]
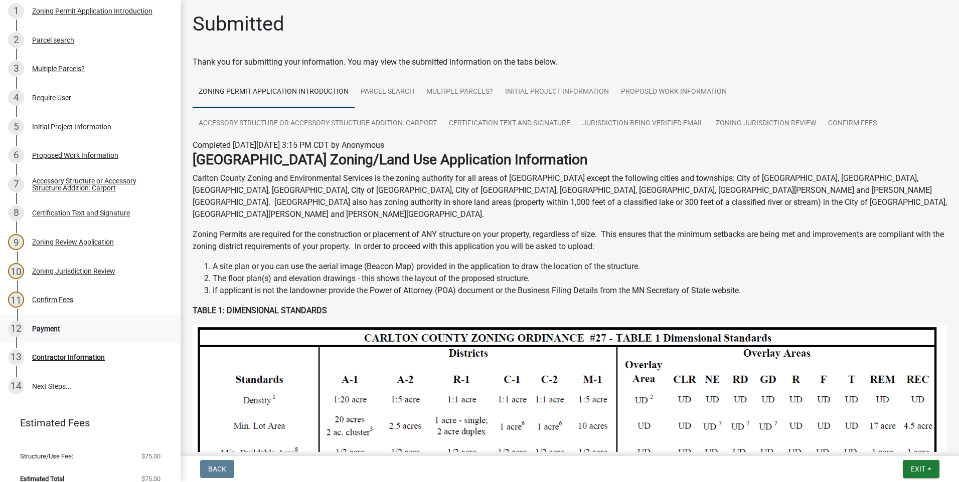
click at [58, 325] on div "Payment" at bounding box center [46, 328] width 28 height 7
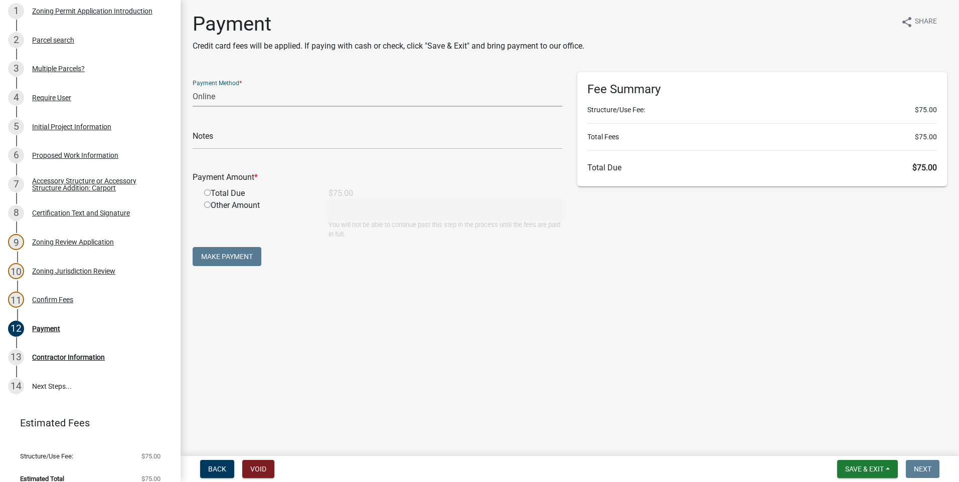
click at [300, 99] on select "Credit Card POS Check Cash Online" at bounding box center [378, 96] width 370 height 21
select select "0: 2"
click at [193, 86] on select "Credit Card POS Check Cash Online" at bounding box center [378, 96] width 370 height 21
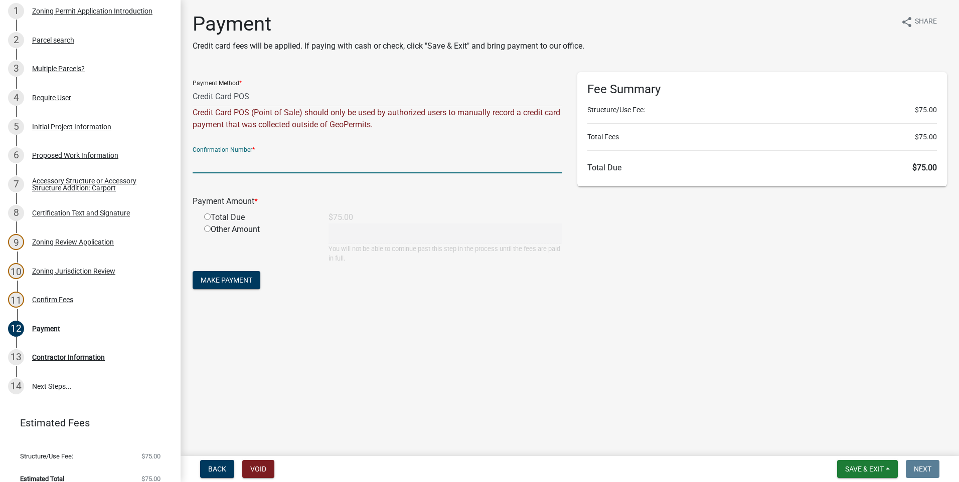
click at [266, 157] on input "text" at bounding box center [378, 163] width 370 height 21
type input "159598"
click at [211, 220] on div "Total Due" at bounding box center [259, 218] width 124 height 12
click at [205, 217] on input "radio" at bounding box center [207, 217] width 7 height 7
radio input "true"
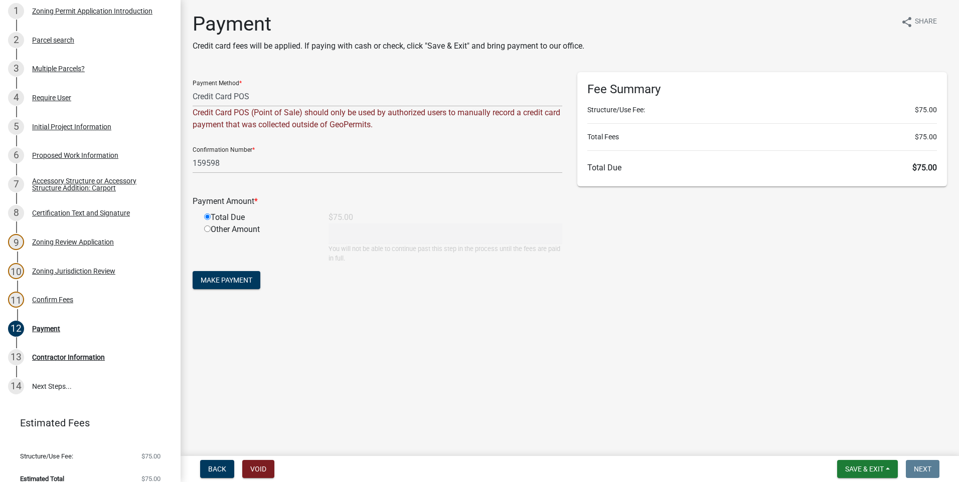
type input "75"
click at [230, 274] on button "Make Payment" at bounding box center [227, 280] width 68 height 18
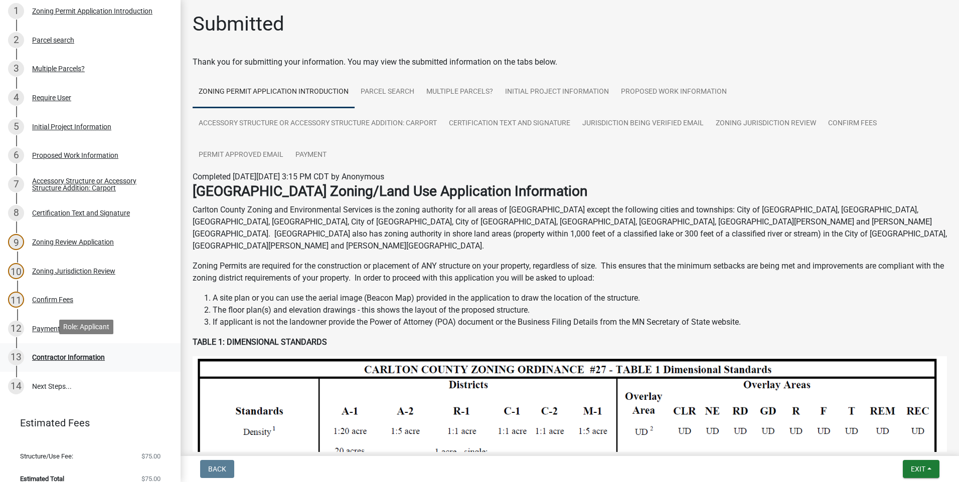
click at [81, 354] on div "Contractor Information" at bounding box center [68, 357] width 73 height 7
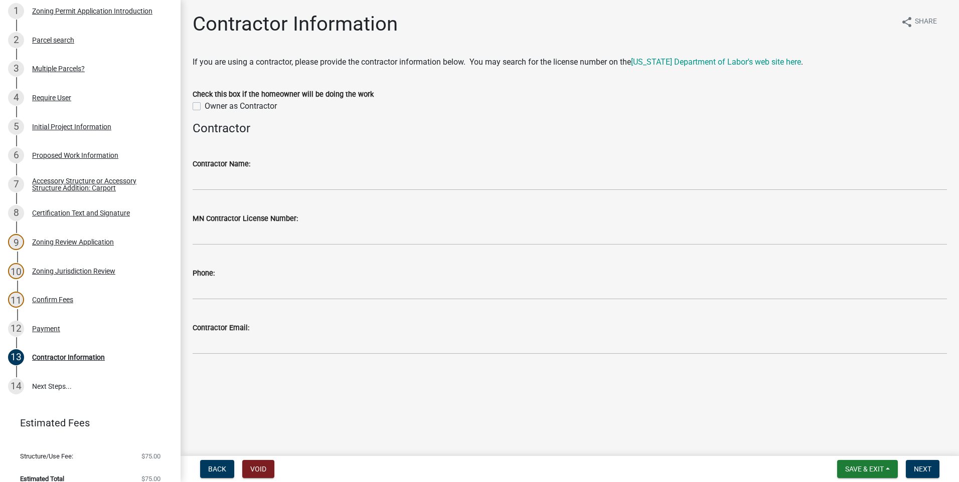
click at [205, 104] on label "Owner as Contractor" at bounding box center [241, 106] width 72 height 12
click at [205, 104] on input "Owner as Contractor" at bounding box center [208, 103] width 7 height 7
checkbox input "true"
click at [930, 469] on span "Next" at bounding box center [923, 469] width 18 height 8
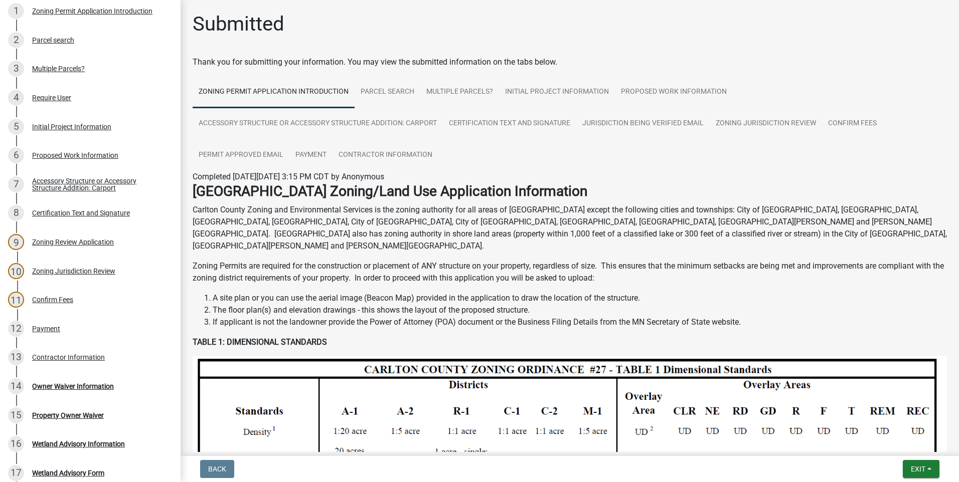
scroll to position [309, 0]
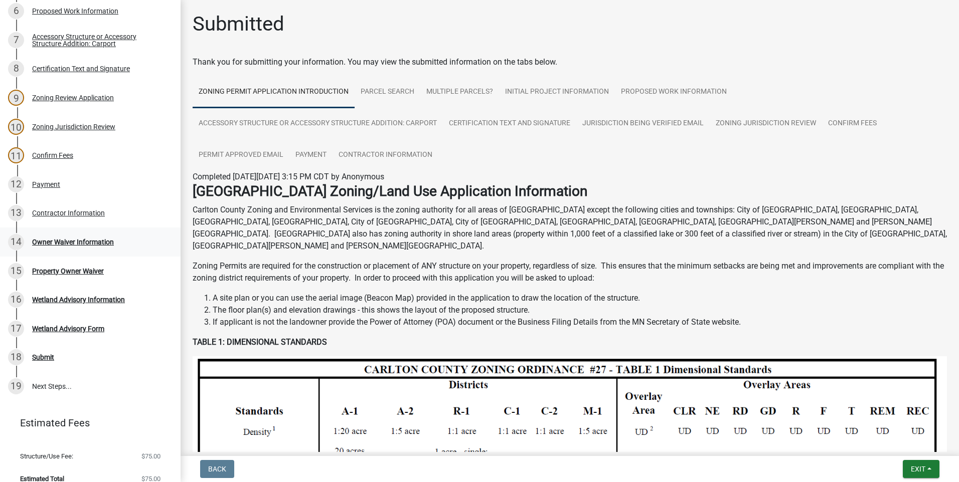
click at [89, 239] on div "Owner Waiver Information" at bounding box center [73, 242] width 82 height 7
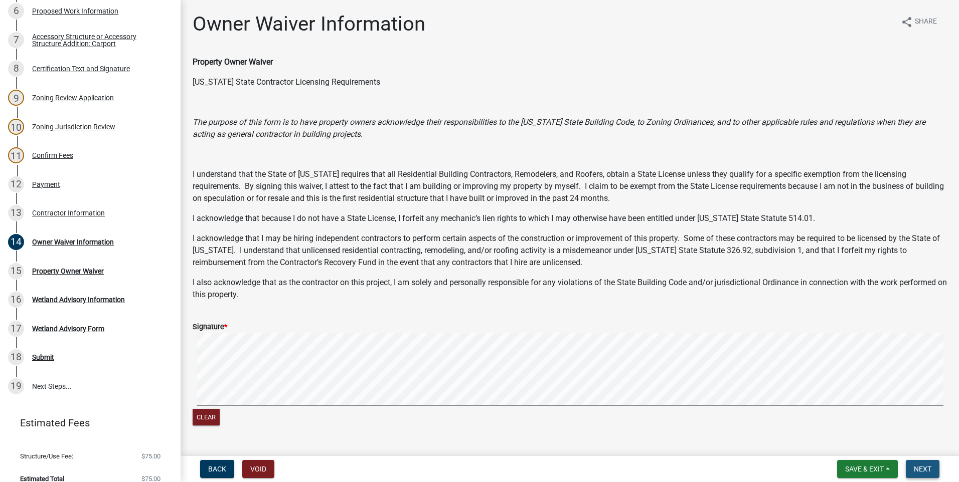
click at [926, 465] on span "Next" at bounding box center [923, 469] width 18 height 8
click at [921, 470] on span "Next" at bounding box center [923, 469] width 18 height 8
drag, startPoint x: 926, startPoint y: 460, endPoint x: 924, endPoint y: 454, distance: 5.9
click at [924, 456] on wm-app "Zoning Permit ZP-2025-0246 Edit View Summary Notes Show emails 1 Zoning Permit …" at bounding box center [479, 241] width 959 height 482
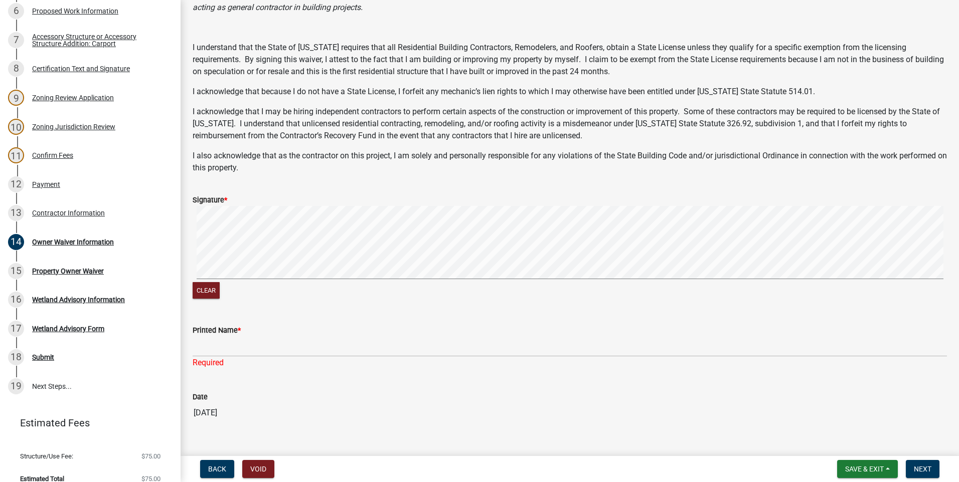
scroll to position [145, 0]
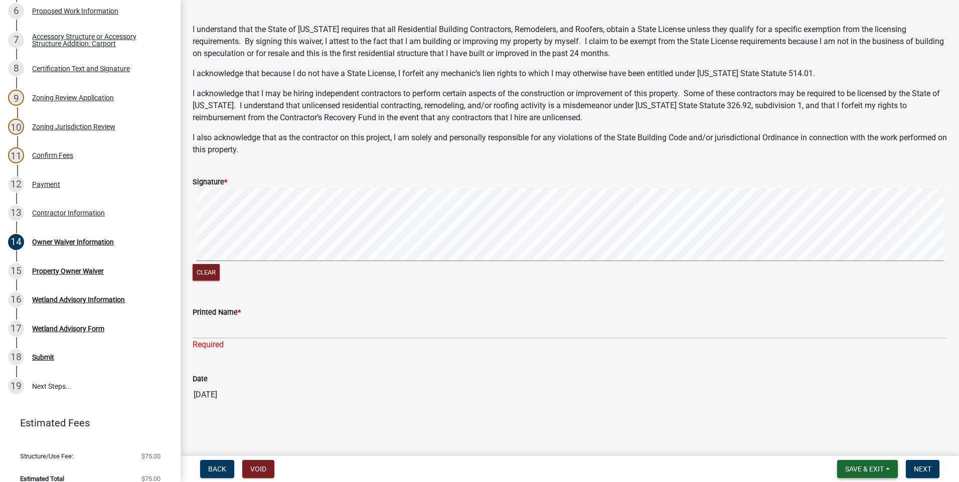
click at [858, 462] on button "Save & Exit" at bounding box center [867, 469] width 61 height 18
click at [851, 413] on button "Save" at bounding box center [857, 419] width 80 height 24
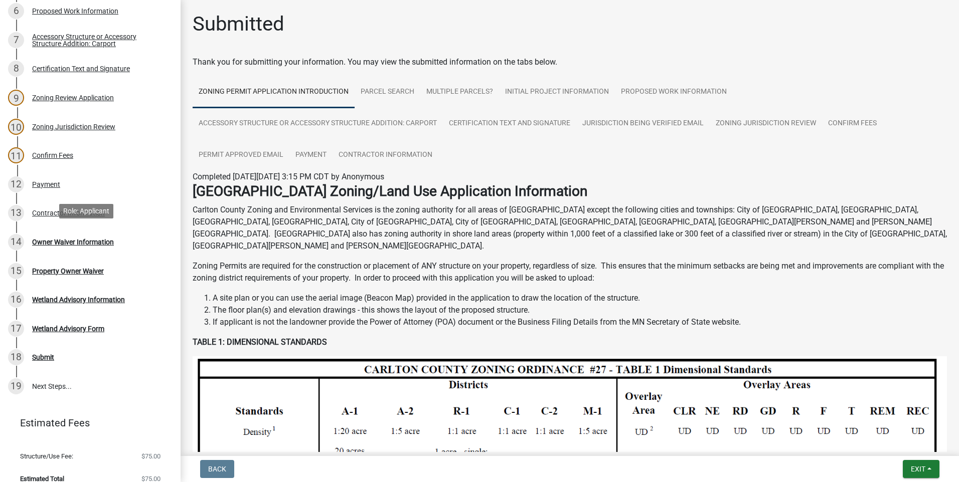
click at [82, 239] on div "Owner Waiver Information" at bounding box center [73, 242] width 82 height 7
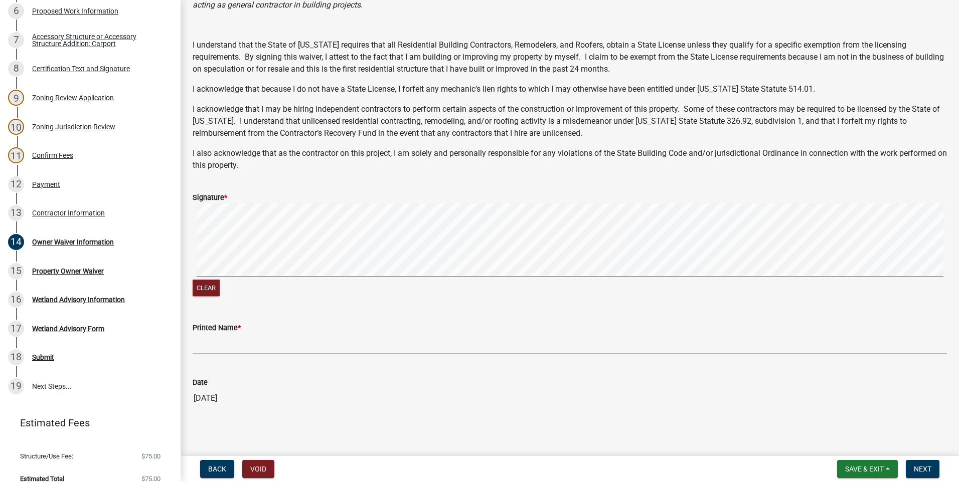
scroll to position [133, 0]
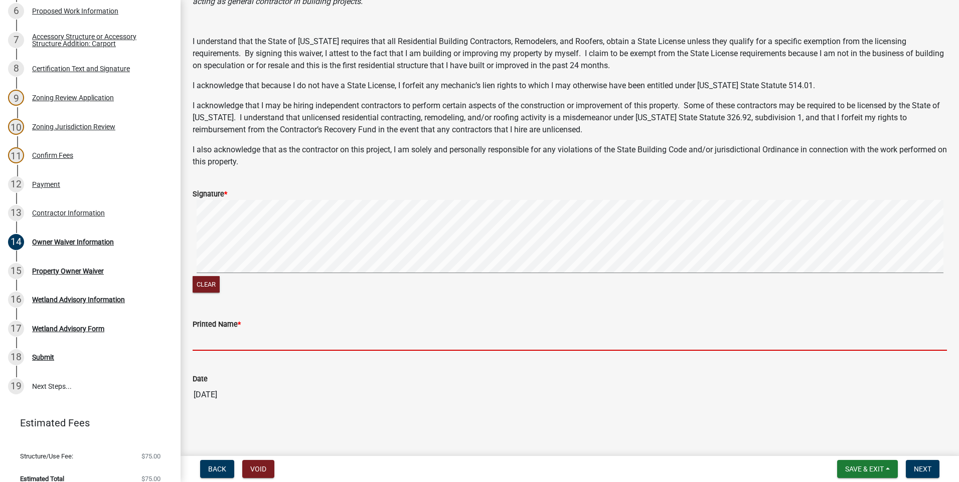
click at [291, 336] on input "Printed Name *" at bounding box center [570, 340] width 754 height 21
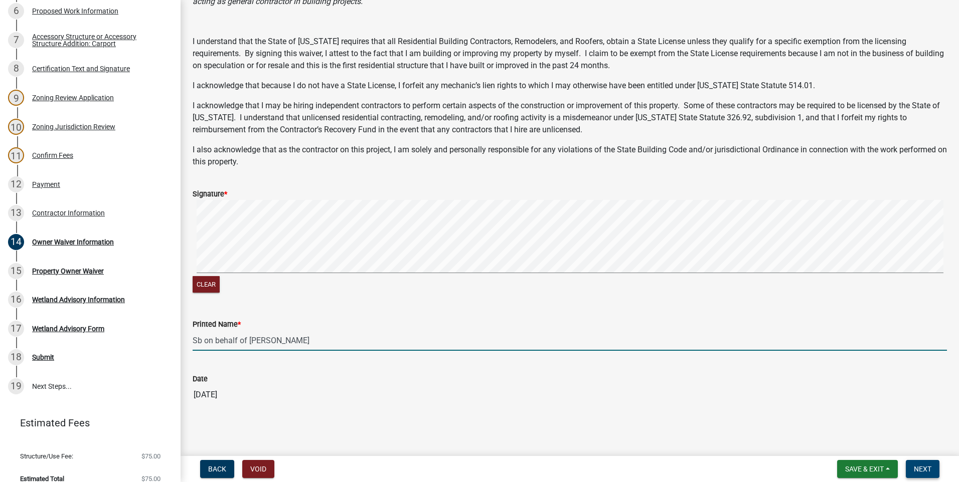
type input "Sb on behalf of [PERSON_NAME]"
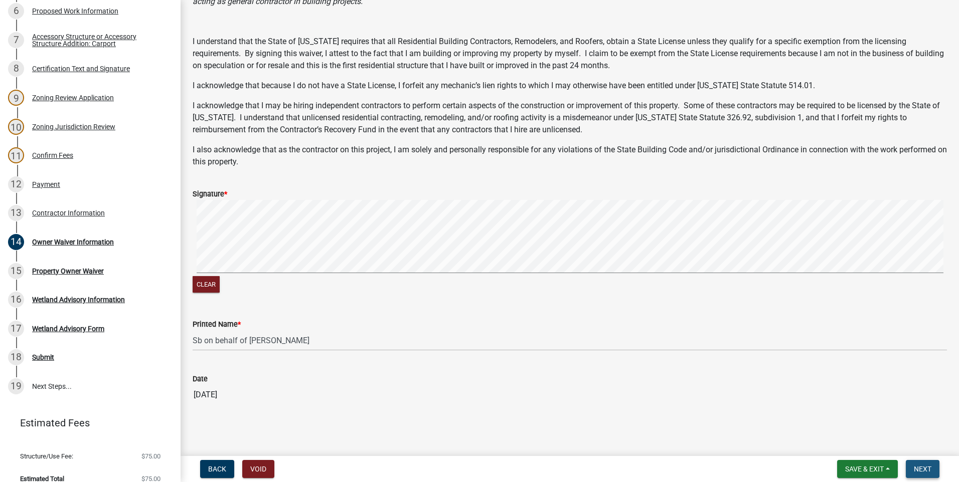
click at [930, 472] on span "Next" at bounding box center [923, 469] width 18 height 8
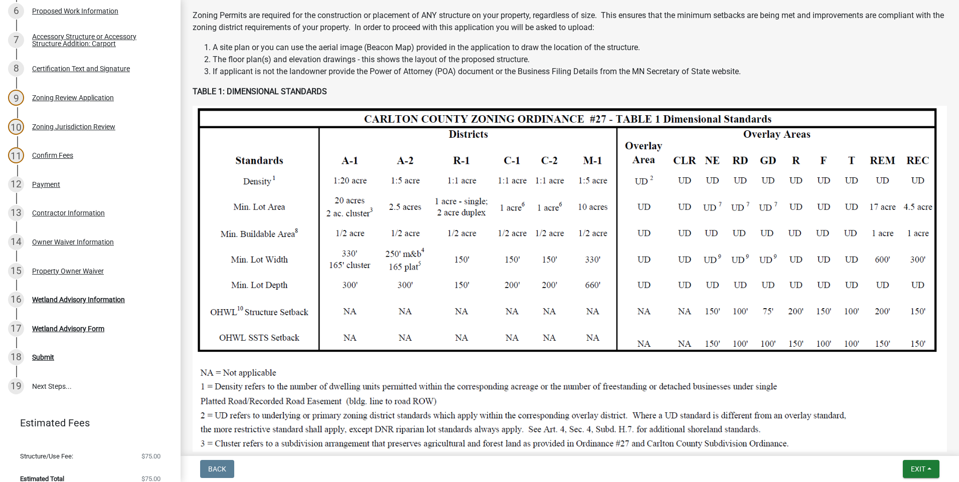
scroll to position [451, 0]
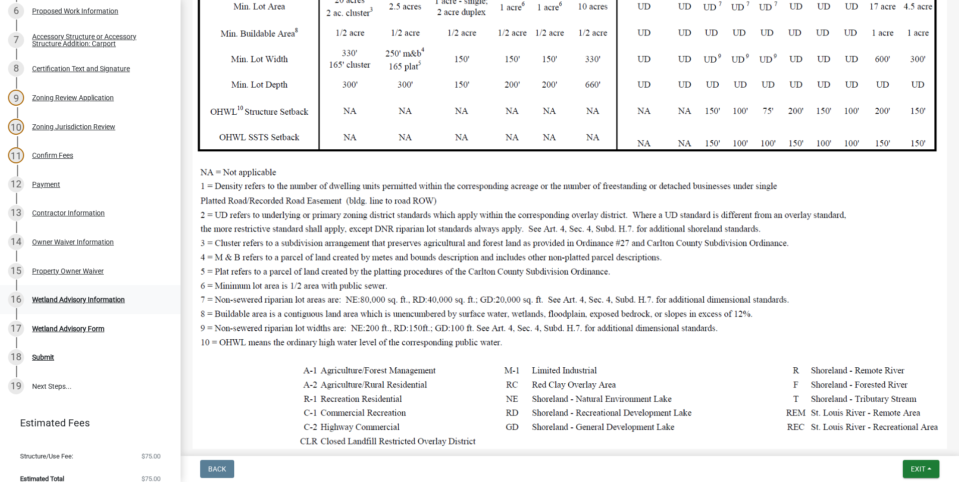
click at [87, 299] on div "Wetland Advisory Information" at bounding box center [78, 299] width 93 height 7
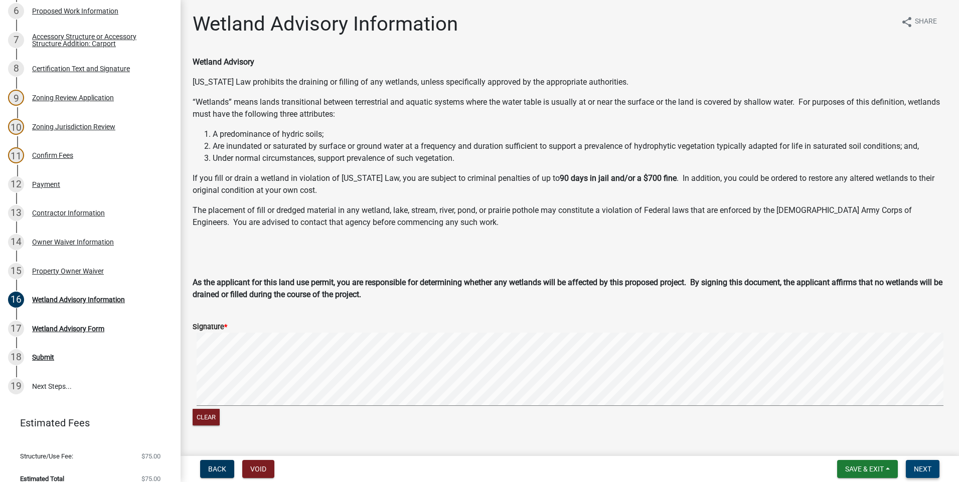
click at [924, 462] on button "Next" at bounding box center [923, 469] width 34 height 18
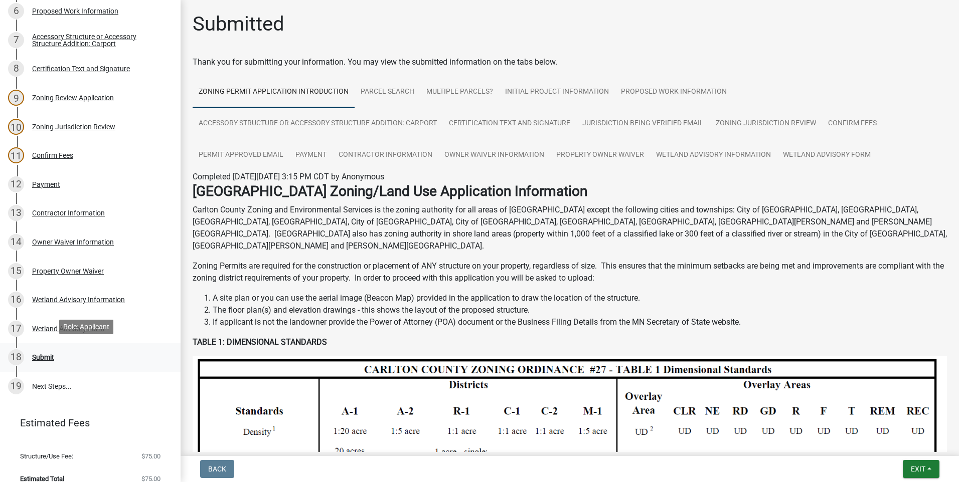
click at [49, 354] on div "Submit" at bounding box center [43, 357] width 22 height 7
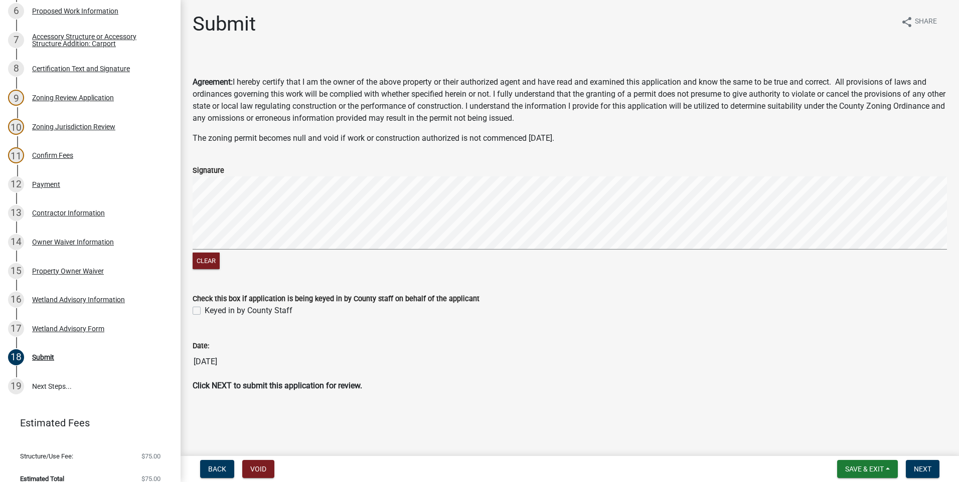
click at [323, 211] on form "Signature Clear" at bounding box center [570, 211] width 754 height 119
click at [205, 310] on label "Keyed in by County Staff" at bounding box center [249, 311] width 88 height 12
click at [205, 310] on input "Keyed in by County Staff" at bounding box center [208, 308] width 7 height 7
checkbox input "true"
click at [927, 468] on span "Next" at bounding box center [923, 469] width 18 height 8
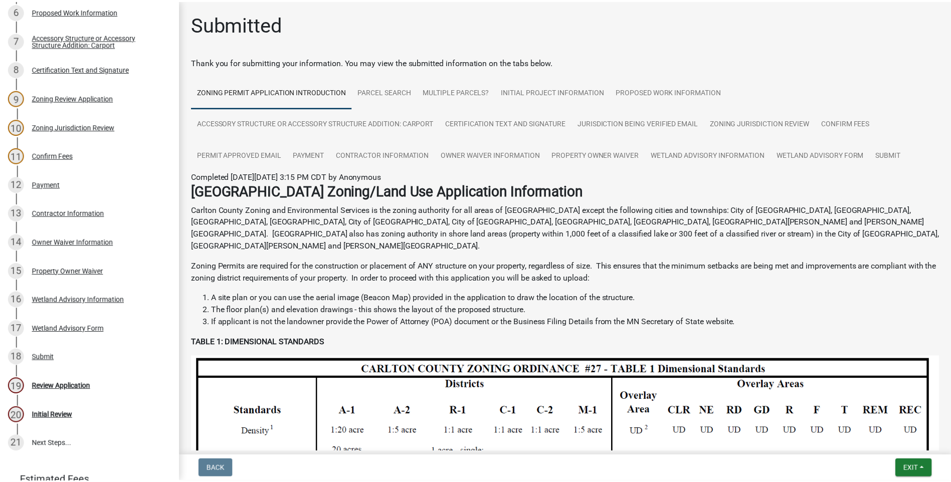
scroll to position [367, 0]
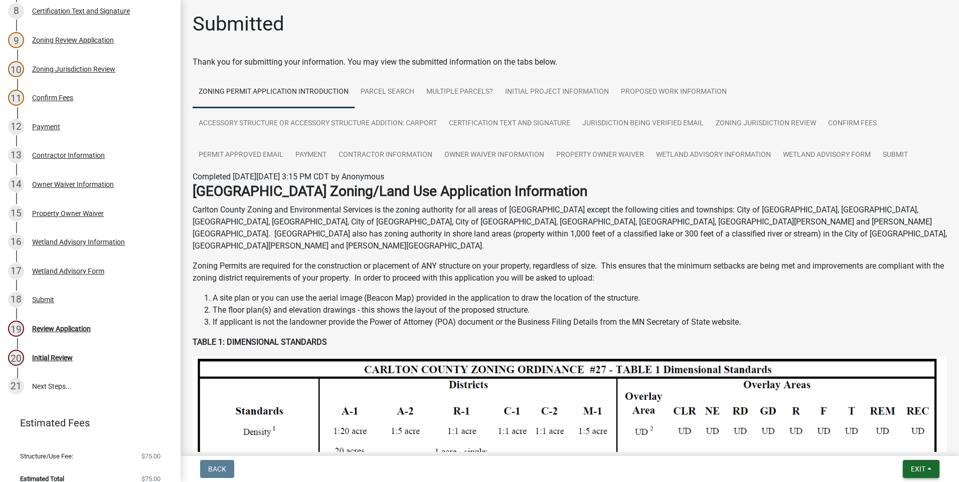
click at [924, 465] on span "Exit" at bounding box center [918, 469] width 15 height 8
click at [904, 442] on button "Save & Exit" at bounding box center [899, 443] width 80 height 24
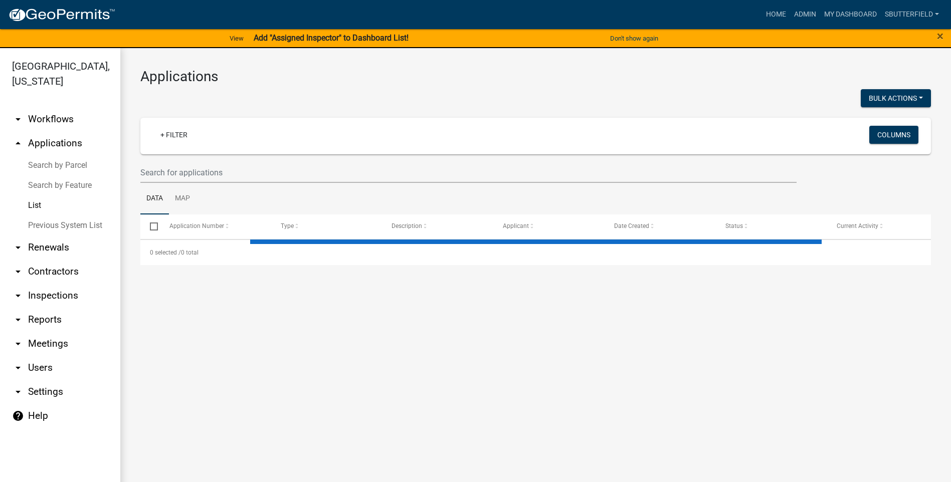
select select "1: 25"
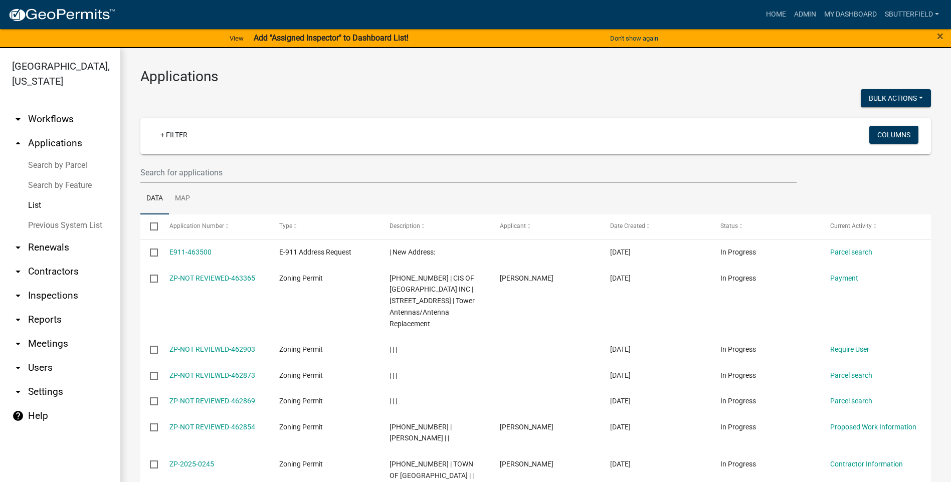
click at [37, 203] on link "List" at bounding box center [60, 206] width 120 height 20
click at [171, 171] on input "text" at bounding box center [468, 172] width 656 height 21
type input "westendorf"
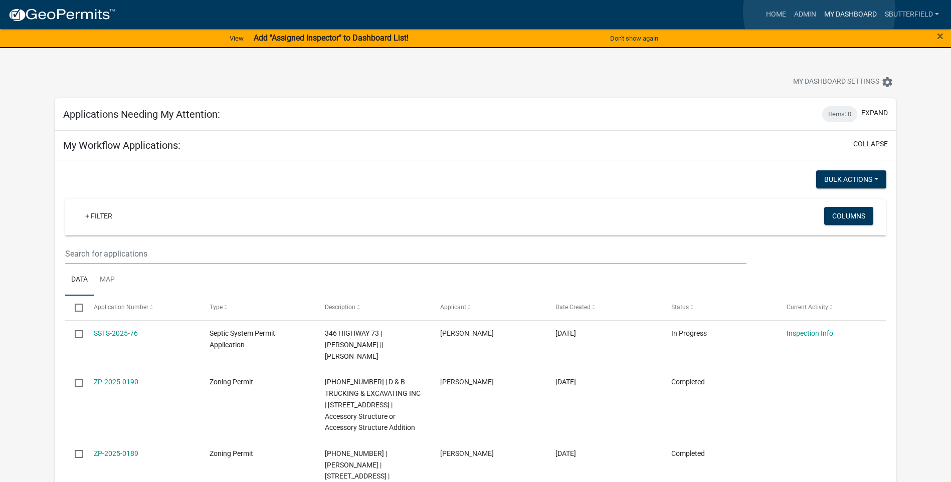
click at [820, 11] on link "My Dashboard" at bounding box center [850, 14] width 61 height 19
click at [812, 14] on link "Admin" at bounding box center [805, 14] width 30 height 19
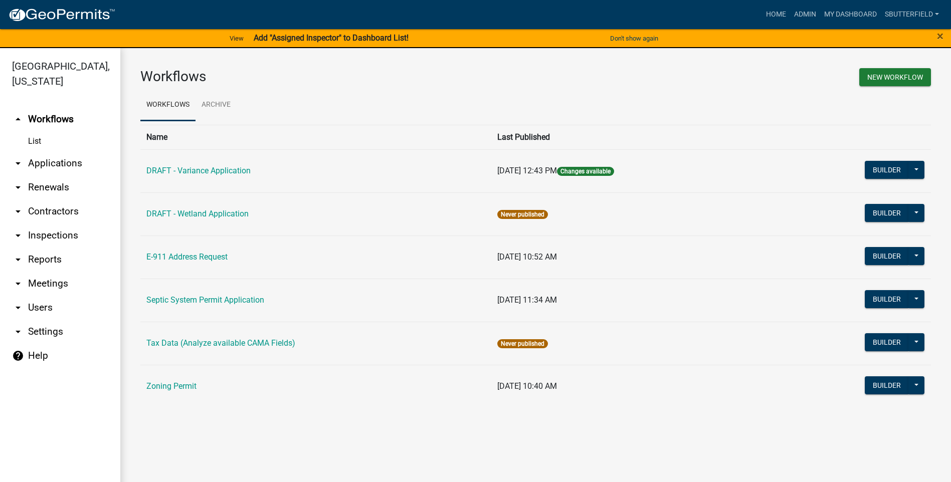
click at [21, 161] on icon "arrow_drop_down" at bounding box center [18, 163] width 12 height 12
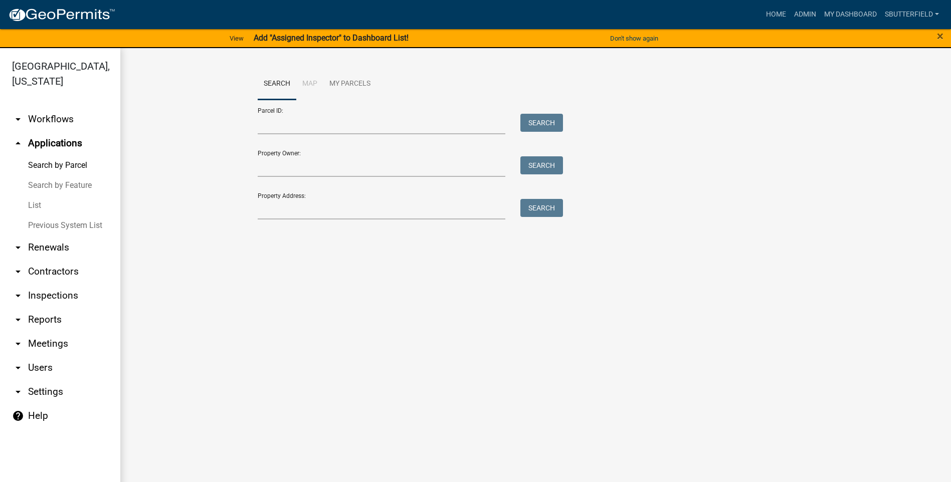
click at [42, 204] on link "List" at bounding box center [60, 206] width 120 height 20
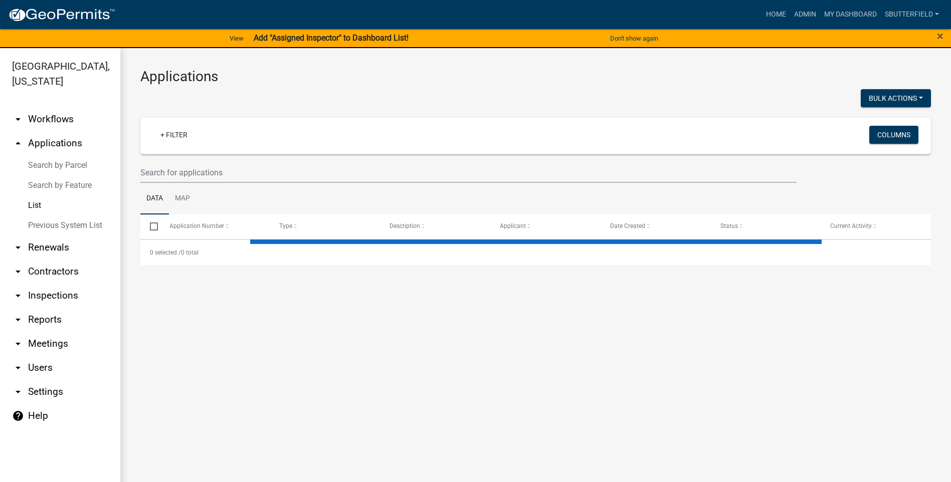
select select "1: 25"
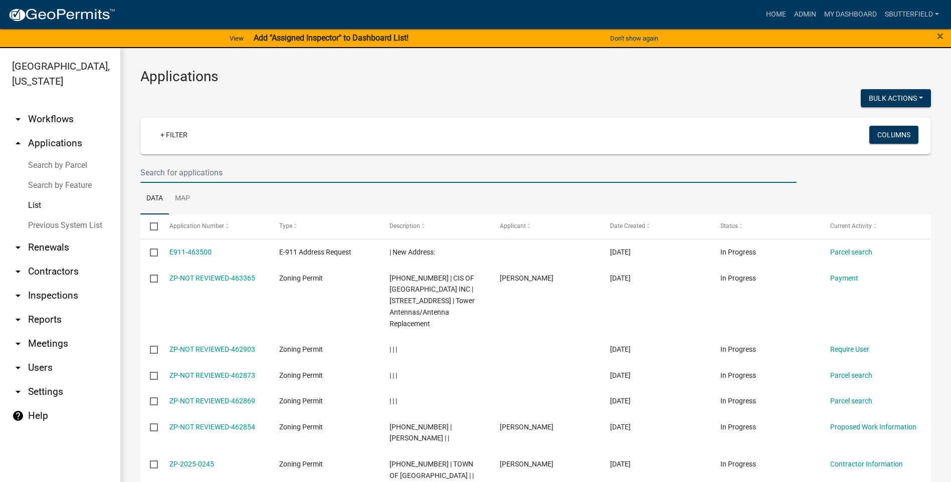
click at [203, 170] on input "text" at bounding box center [468, 172] width 656 height 21
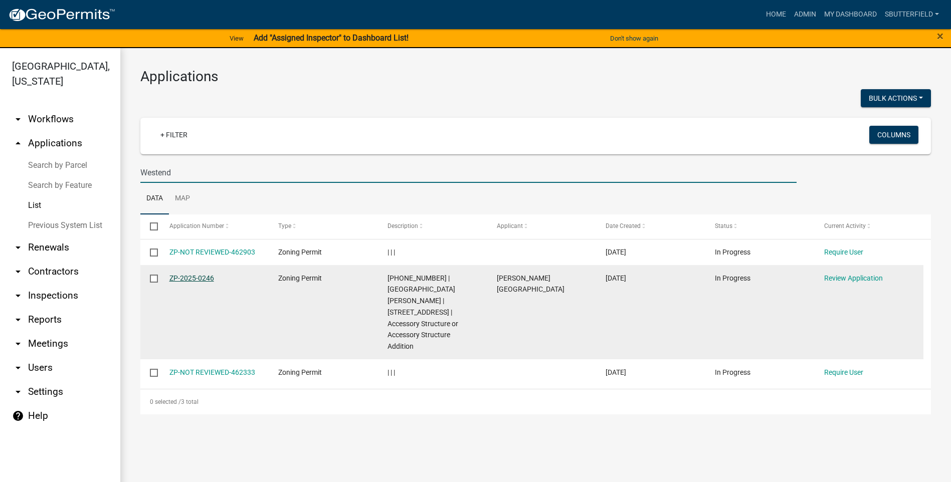
type input "Westend"
click at [198, 278] on link "ZP-2025-0246" at bounding box center [191, 278] width 45 height 8
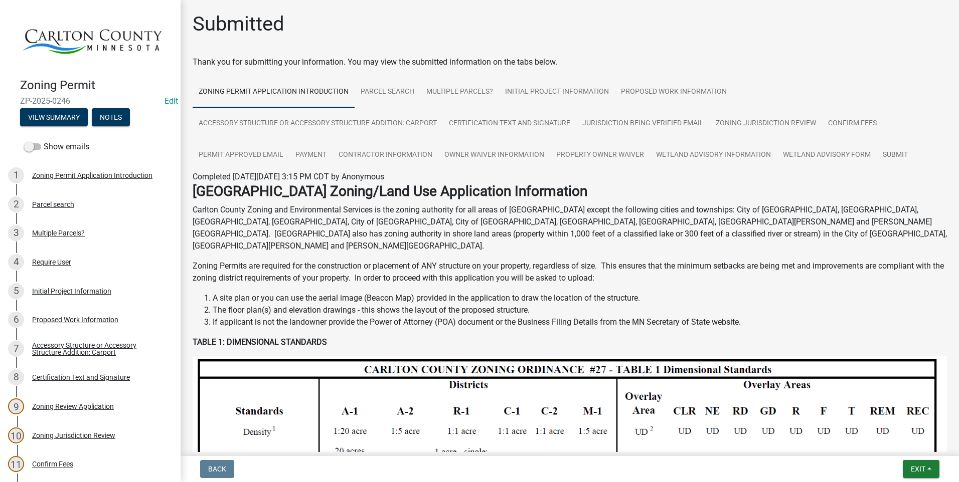
click at [759, 33] on div "Submitted" at bounding box center [570, 28] width 754 height 32
click at [66, 288] on div "Initial Project Information" at bounding box center [71, 291] width 79 height 7
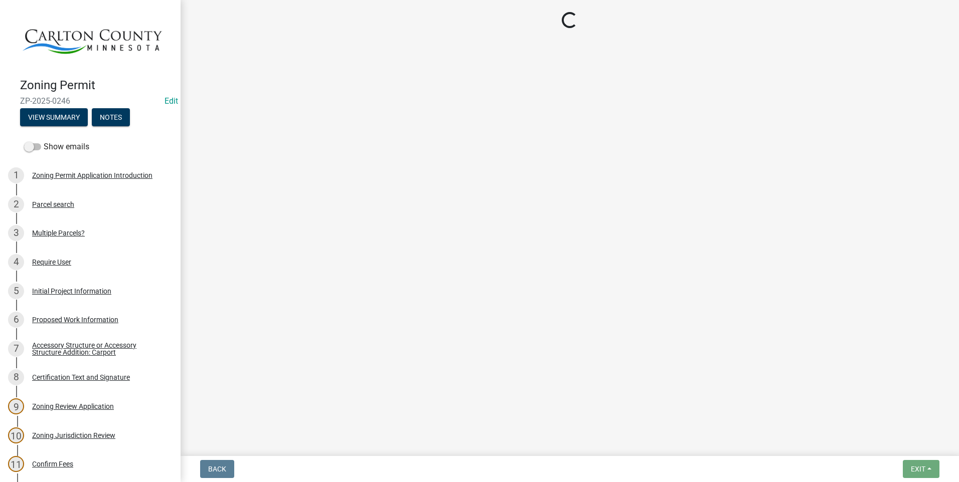
select select "33d21d3a-ebb3-419e-8315-ef7213d04586"
